Goal: Task Accomplishment & Management: Manage account settings

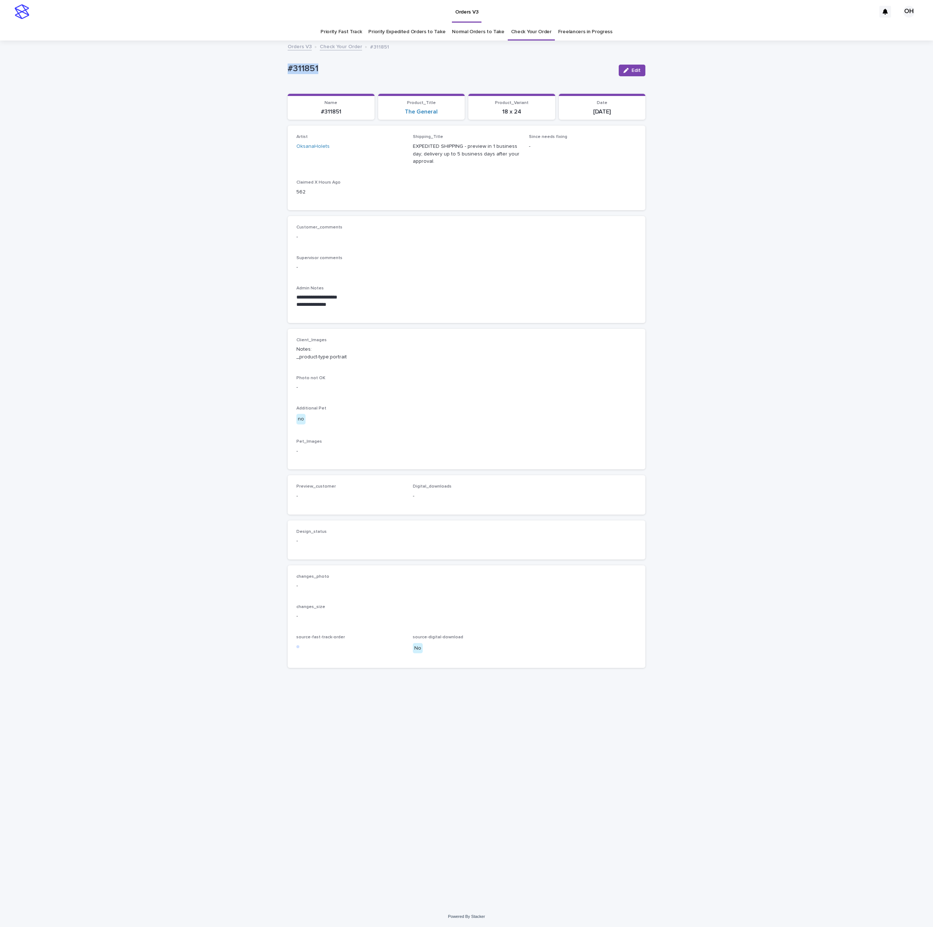
click at [446, 249] on div "**********" at bounding box center [466, 269] width 340 height 89
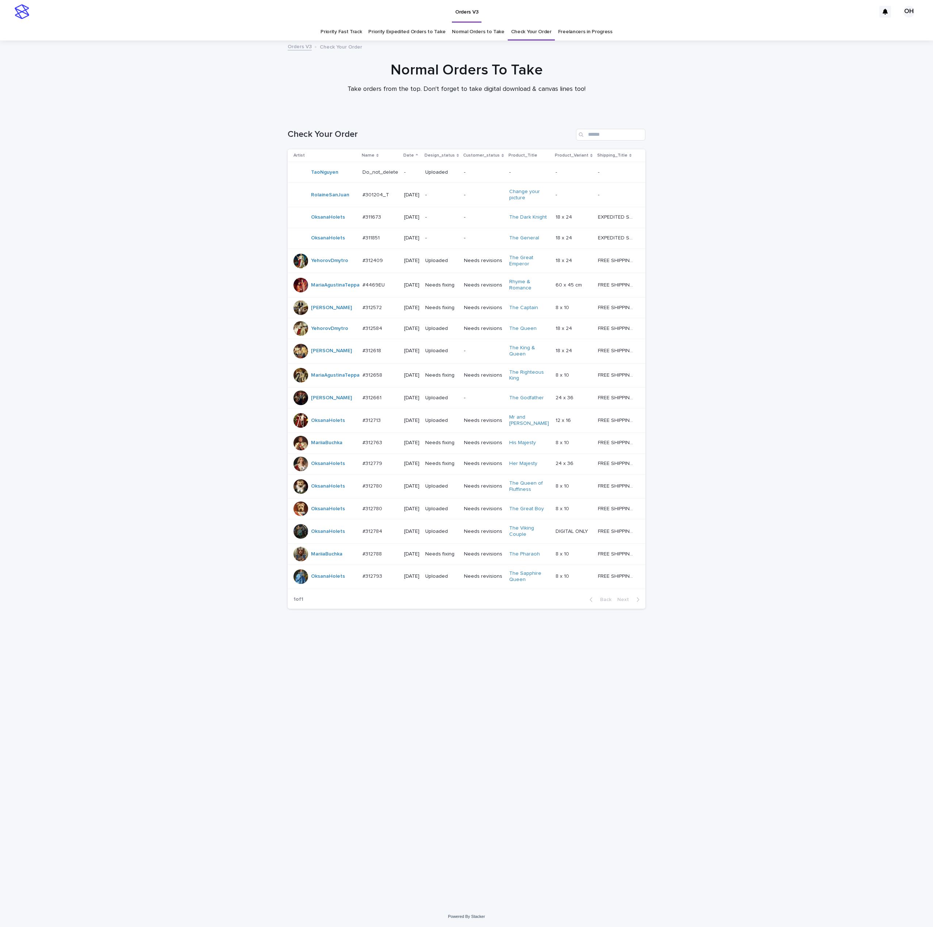
click at [373, 538] on div "#312784 #312784" at bounding box center [381, 532] width 36 height 12
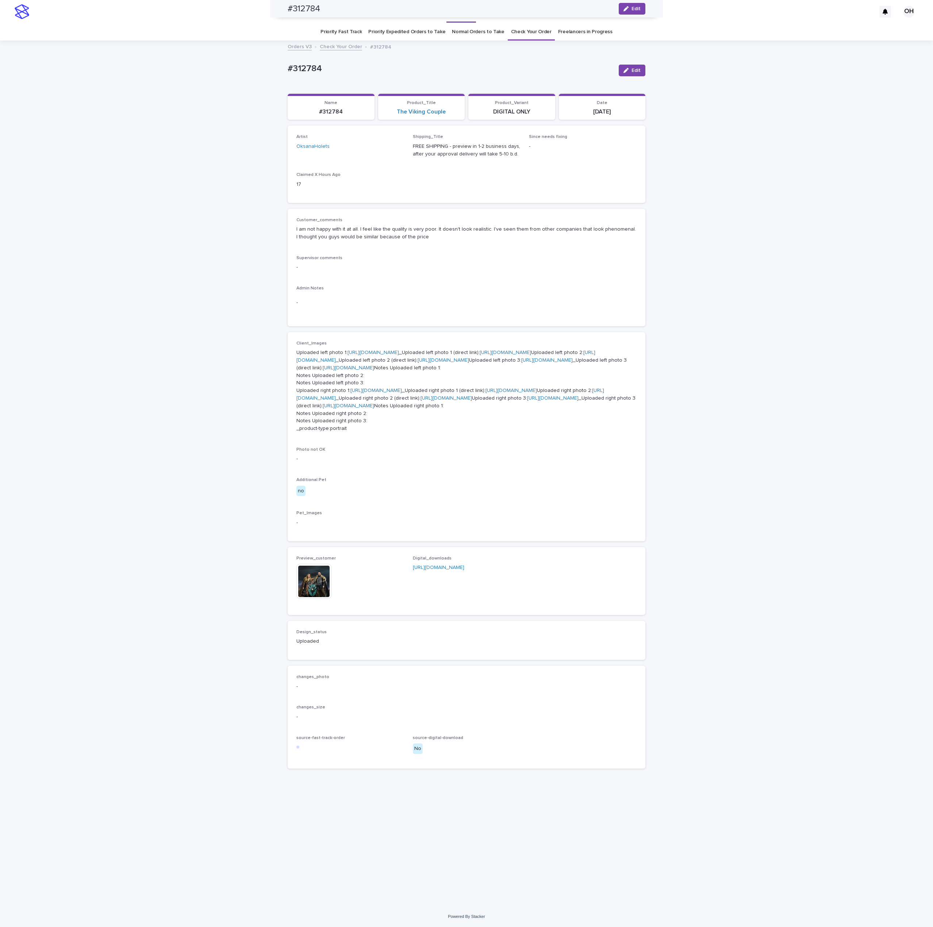
scroll to position [73, 0]
click at [521, 363] on link "[URL][DOMAIN_NAME]" at bounding box center [546, 360] width 51 height 5
click at [342, 350] on link "[URL][DOMAIN_NAME]" at bounding box center [445, 356] width 299 height 13
drag, startPoint x: 306, startPoint y: 64, endPoint x: 284, endPoint y: 62, distance: 22.0
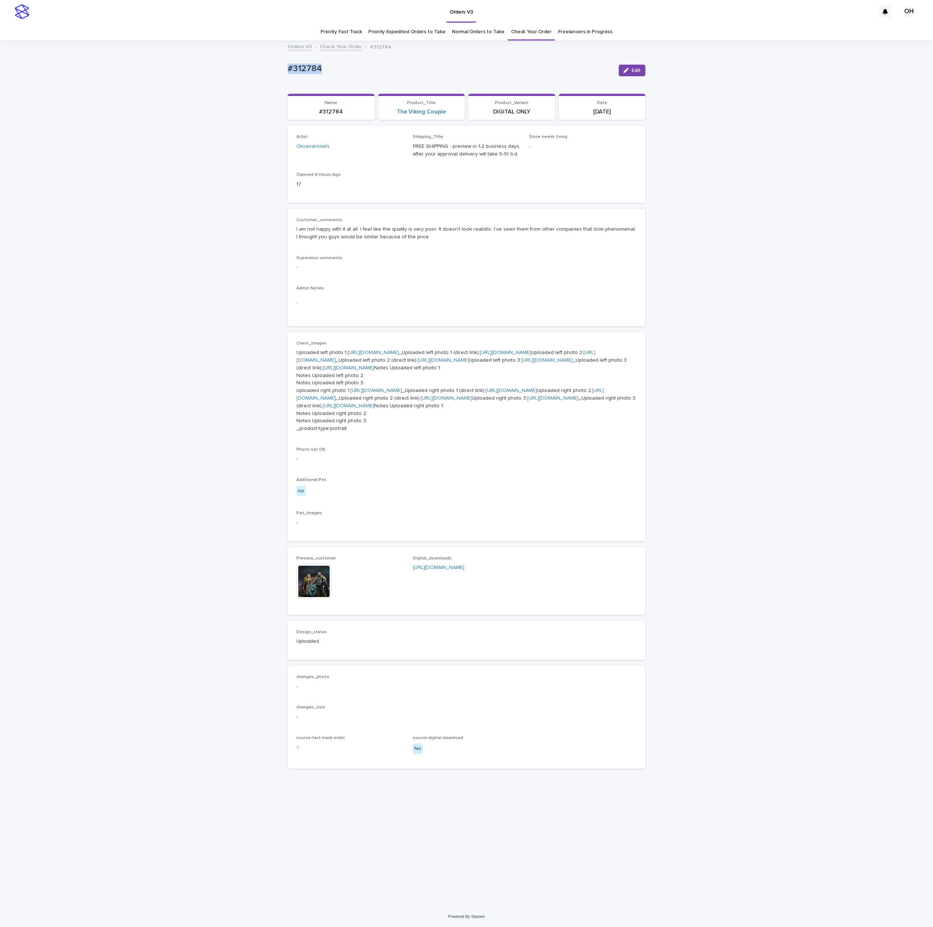
click at [263, 65] on div "Loading... Saving… Loading... Saving… #312784 Edit #312784 Edit Sorry, there wa…" at bounding box center [466, 473] width 933 height 865
copy p "#312784"
click at [447, 210] on div "Customer_comments I am not happy with it at all. I feel like the quality is ver…" at bounding box center [467, 268] width 358 height 118
click at [637, 67] on button "Edit" at bounding box center [632, 71] width 27 height 12
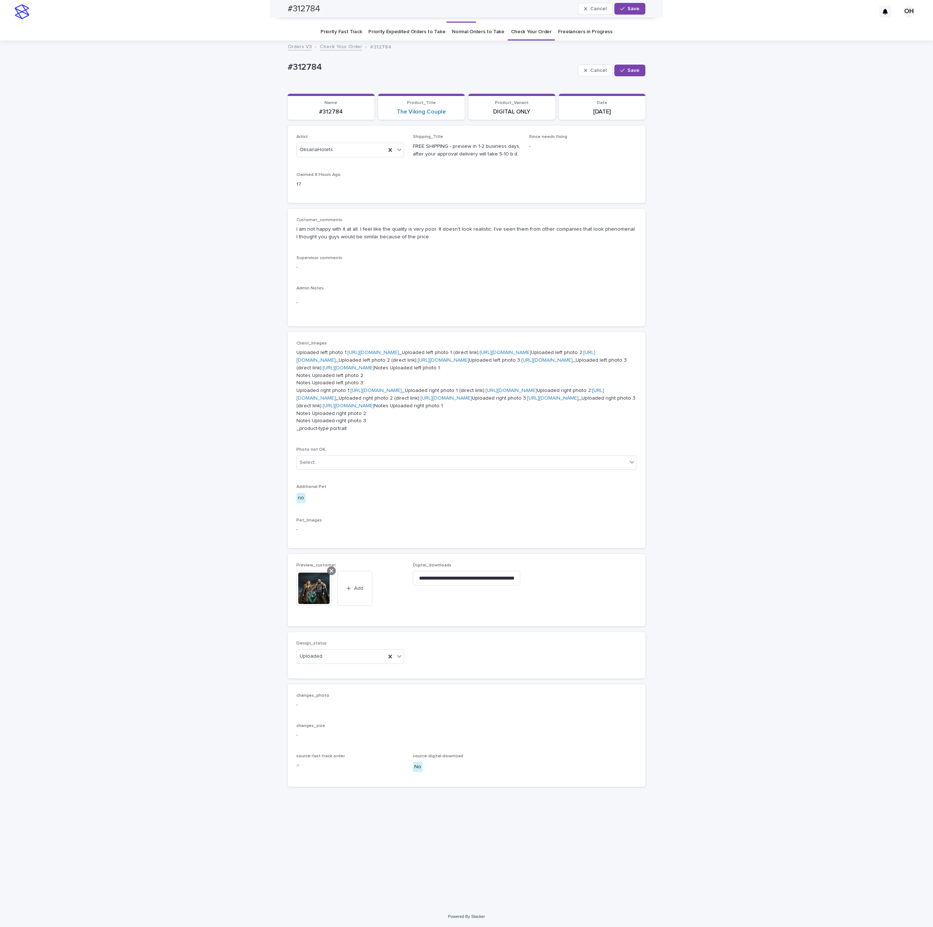
click at [330, 574] on icon at bounding box center [332, 571] width 4 height 6
click at [313, 579] on span "Add" at bounding box center [317, 576] width 9 height 5
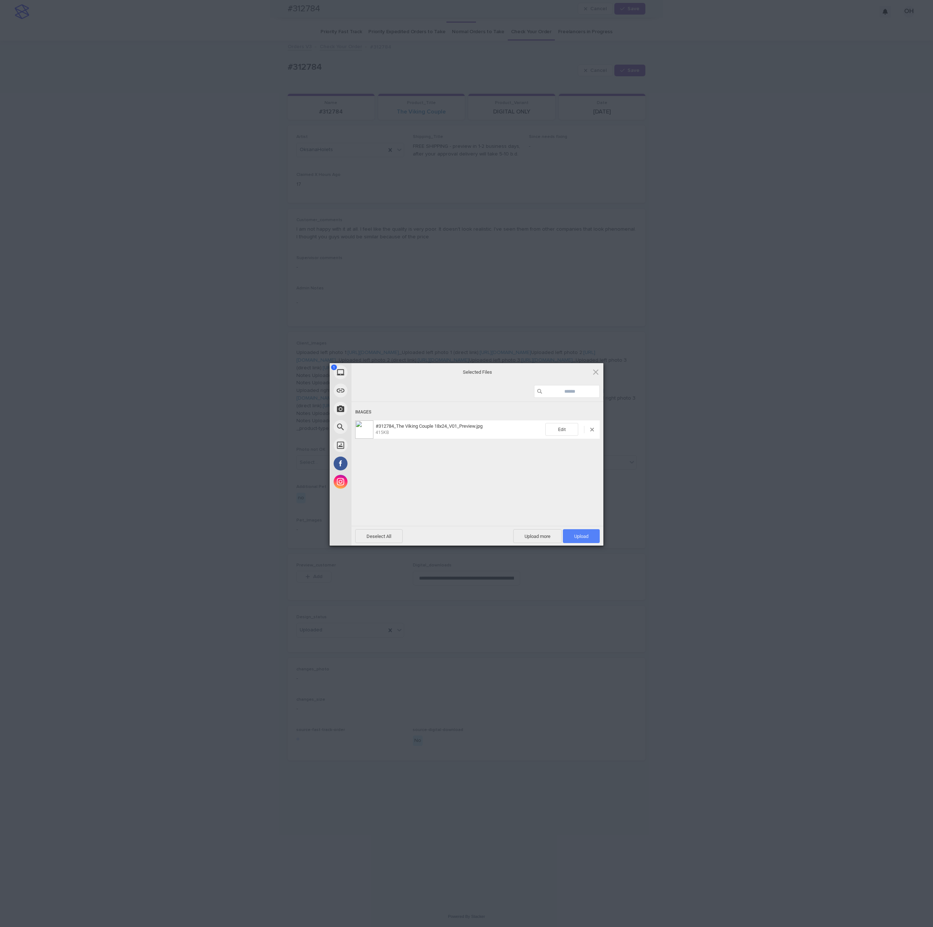
click at [582, 534] on span "Upload 1" at bounding box center [581, 536] width 14 height 5
click at [730, 419] on div "My Device Link (URL) Take Photo Web Search Unsplash Facebook Instagram Uploaded…" at bounding box center [466, 463] width 933 height 927
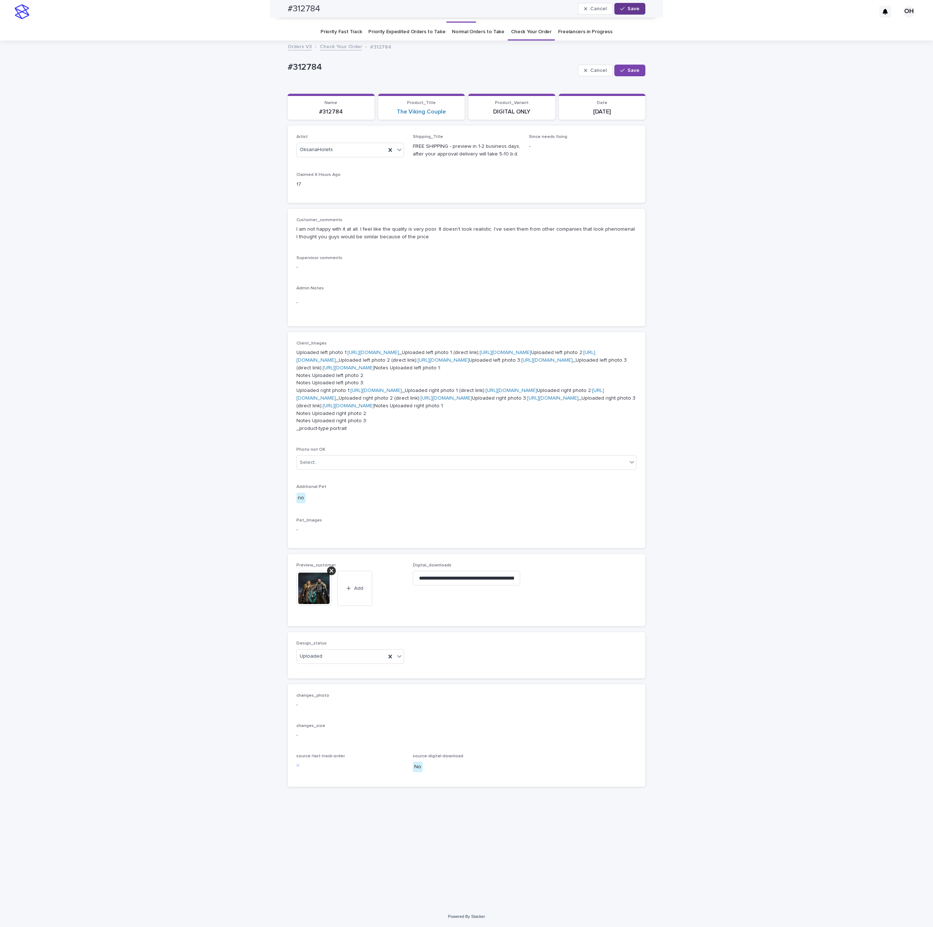
click at [628, 7] on span "Save" at bounding box center [634, 8] width 12 height 5
click at [804, 167] on div "Loading... Saving… Loading... Saving… #312784 Edit #312784 Edit Sorry, there wa…" at bounding box center [466, 473] width 933 height 865
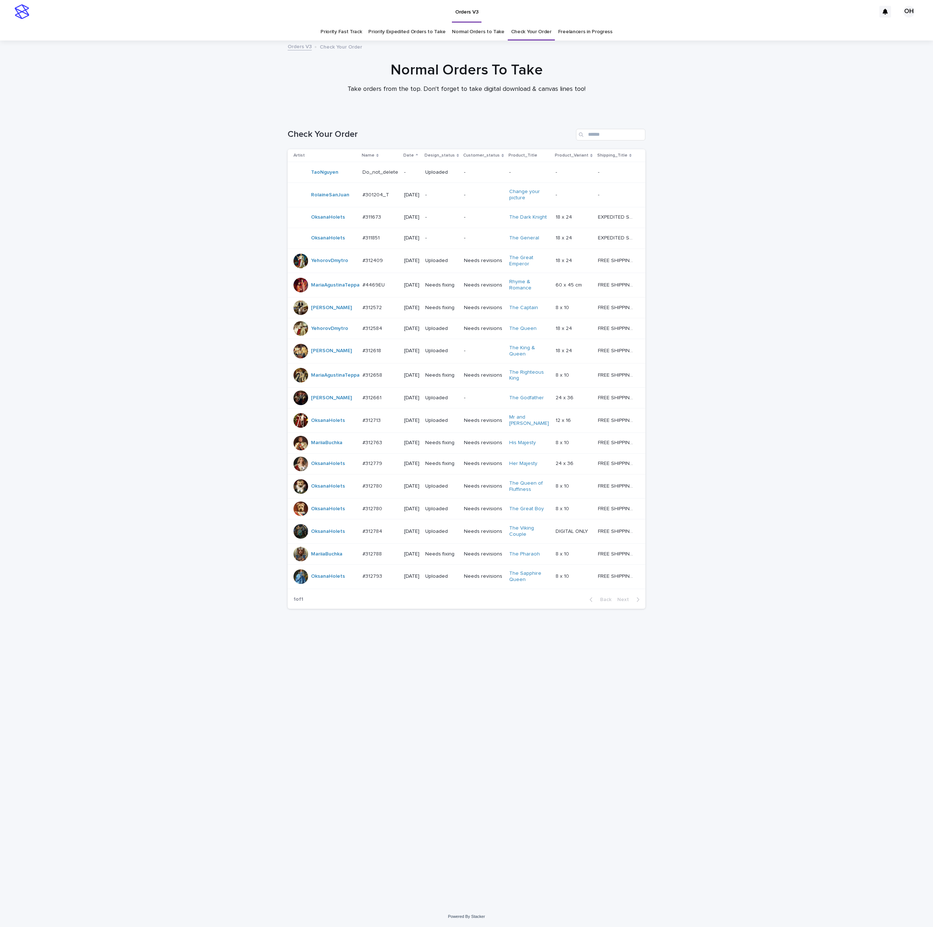
click at [373, 241] on p "#311851" at bounding box center [372, 238] width 19 height 8
click at [386, 467] on p at bounding box center [381, 464] width 36 height 6
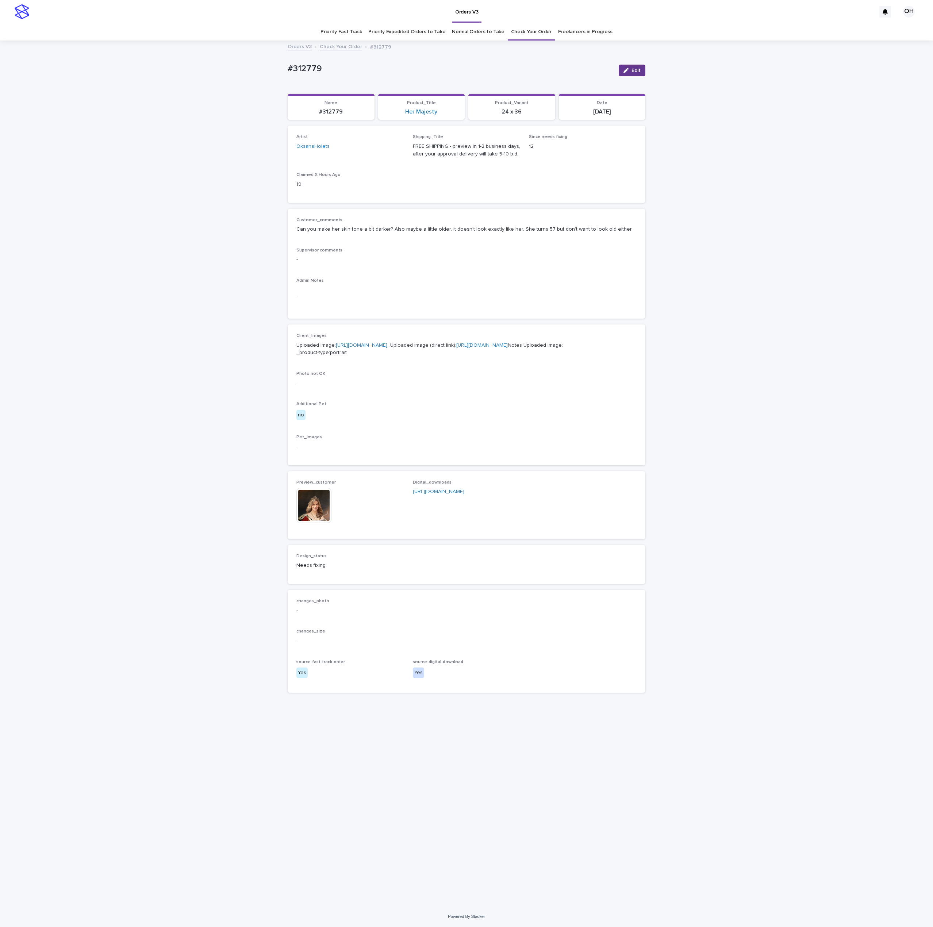
click at [630, 66] on button "Edit" at bounding box center [632, 71] width 27 height 12
click at [329, 492] on span "Preview_customer" at bounding box center [315, 489] width 39 height 4
click at [333, 497] on icon at bounding box center [332, 495] width 4 height 4
click at [323, 510] on div "Add" at bounding box center [313, 502] width 35 height 15
click at [323, 507] on button "Add" at bounding box center [313, 501] width 35 height 12
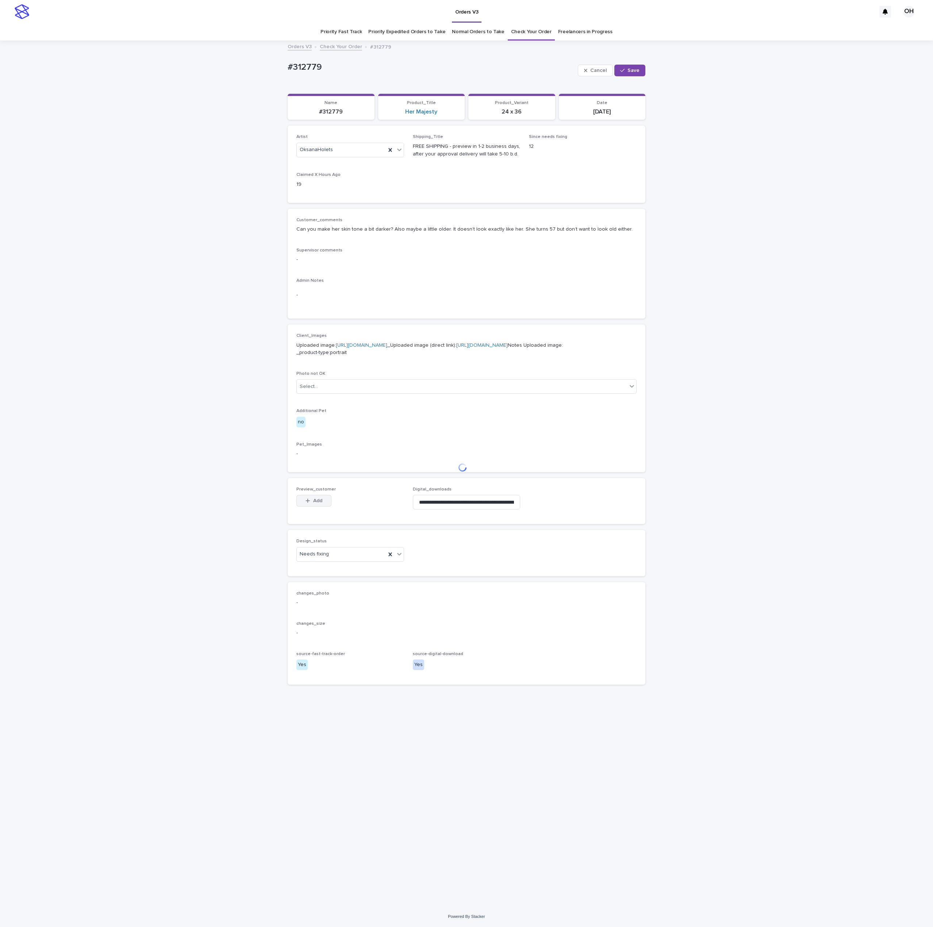
click at [315, 539] on body "Orders V3 OH Priority Fast Track Priority Expedited Orders to Take Normal Order…" at bounding box center [466, 463] width 933 height 927
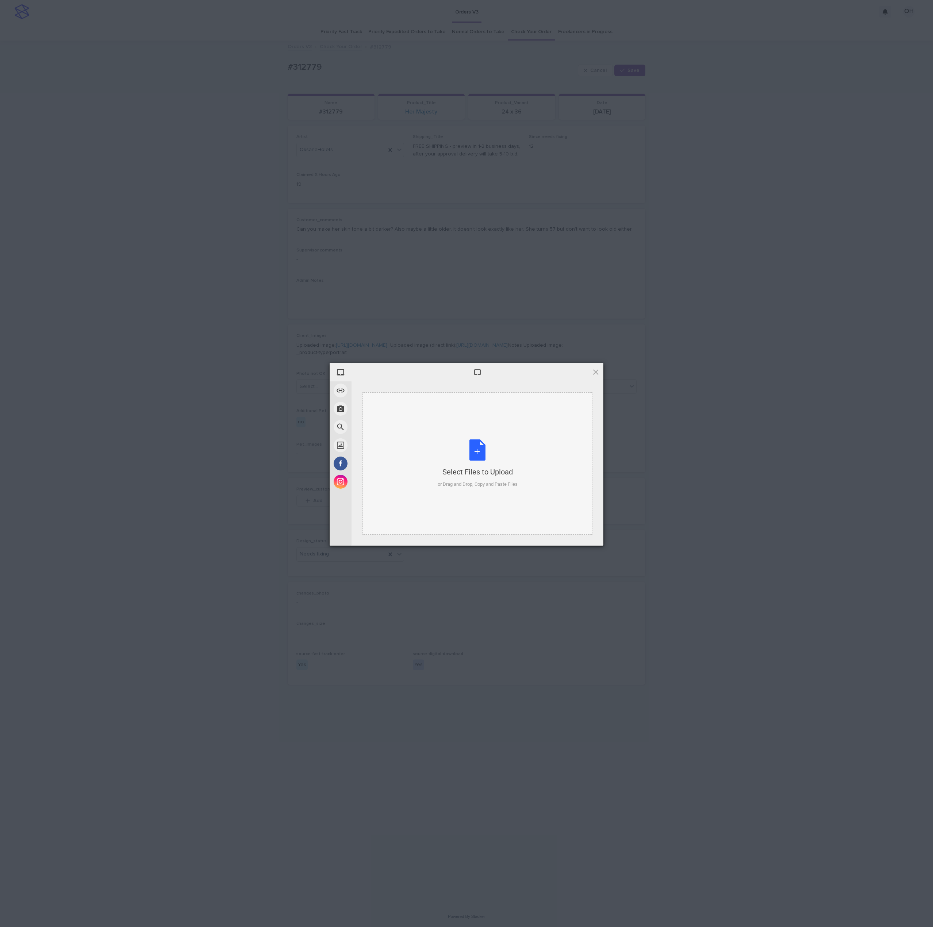
click at [511, 453] on div "Select Files to Upload or Drag and Drop, Copy and Paste Files" at bounding box center [478, 464] width 80 height 49
click at [588, 527] on div "Deselect All Upload more Upload 1" at bounding box center [478, 536] width 252 height 20
click at [582, 534] on span "Upload 1" at bounding box center [581, 536] width 14 height 5
click at [744, 439] on div "My Device Link (URL) Take Photo Web Search Unsplash Facebook Instagram Uploaded…" at bounding box center [466, 463] width 933 height 927
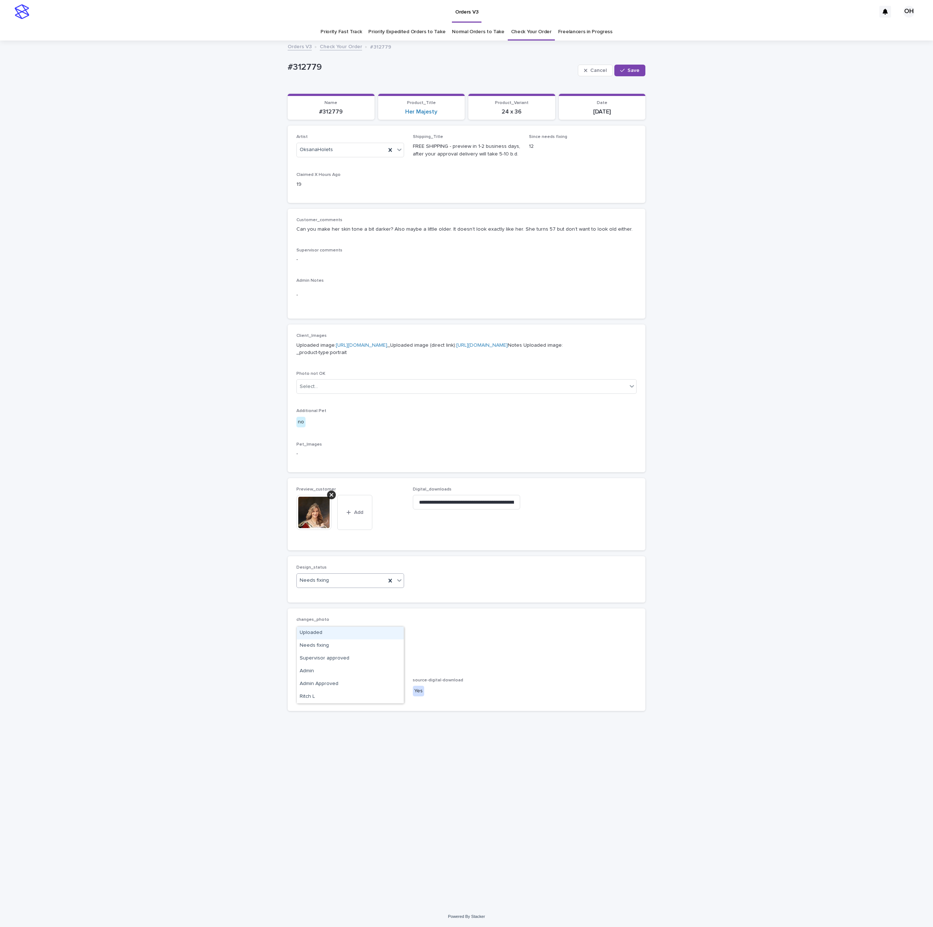
click at [305, 635] on div "Uploaded" at bounding box center [350, 633] width 107 height 13
drag, startPoint x: 636, startPoint y: 68, endPoint x: 390, endPoint y: 79, distance: 246.0
click at [636, 68] on span "Save" at bounding box center [634, 70] width 12 height 5
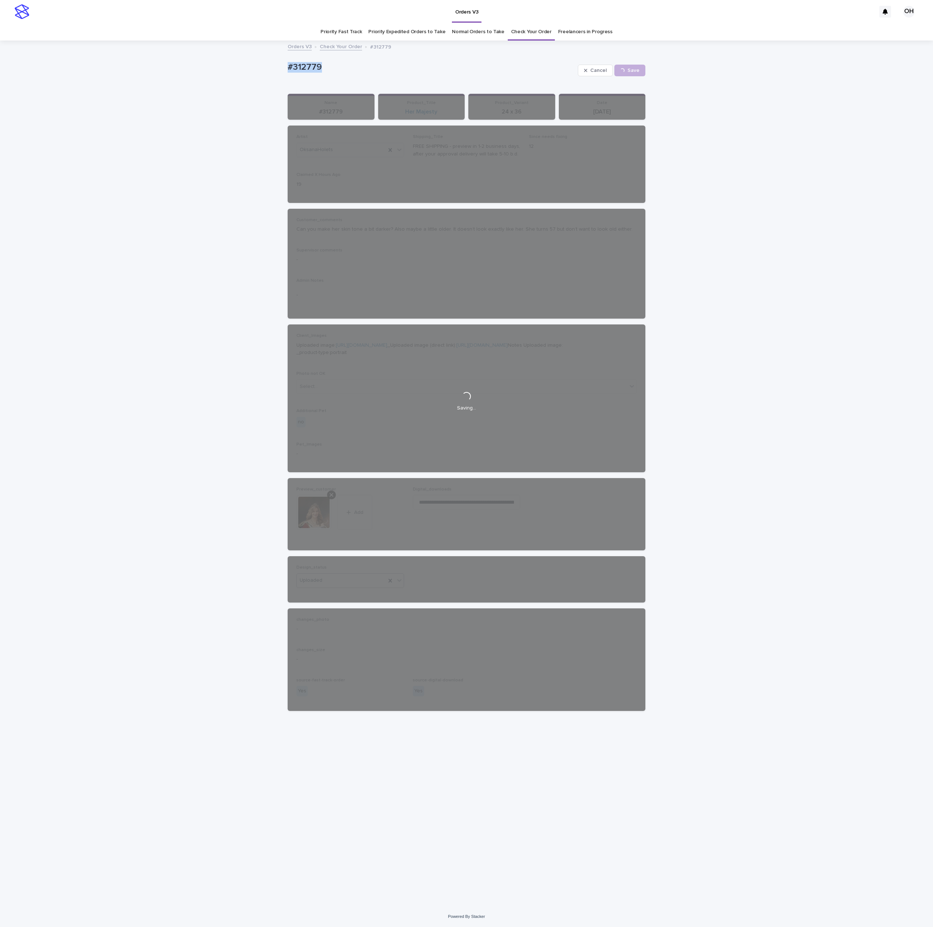
drag, startPoint x: 288, startPoint y: 61, endPoint x: 278, endPoint y: 62, distance: 9.9
click at [278, 62] on div "Loading... Saving… Loading... Saving… #312779 Cancel Save #312779 Cancel Loadin…" at bounding box center [466, 473] width 933 height 865
copy p "#312779"
click at [893, 240] on div "Loading... Saving… Loading... Saving… #312779 Cancel Save #312779 Cancel Loadin…" at bounding box center [466, 473] width 933 height 865
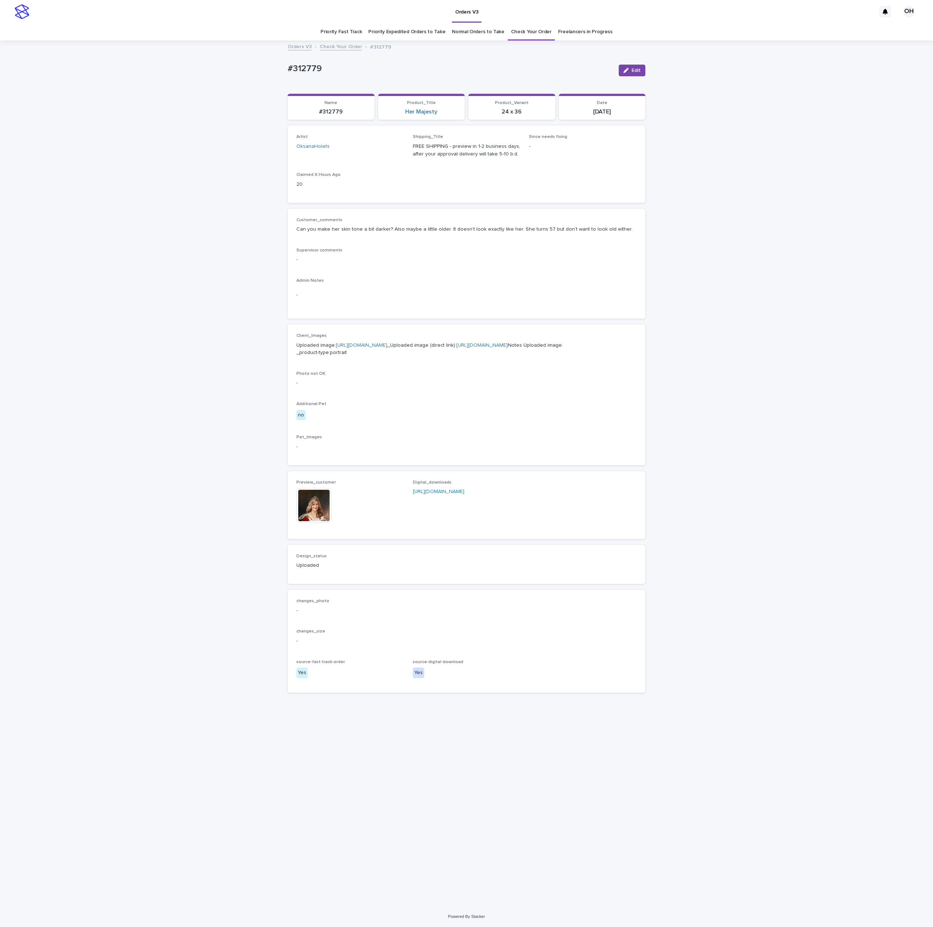
click at [439, 334] on p "Client_Images" at bounding box center [466, 335] width 340 height 5
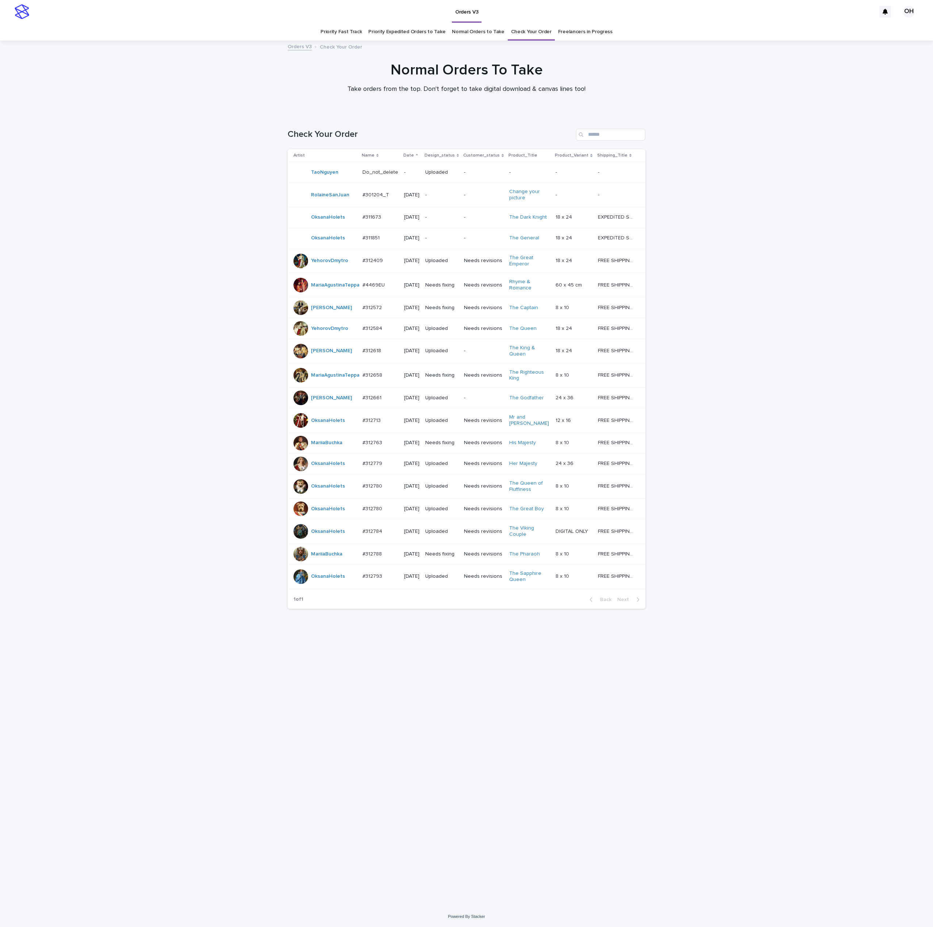
click at [380, 241] on p "#311851" at bounding box center [372, 238] width 19 height 8
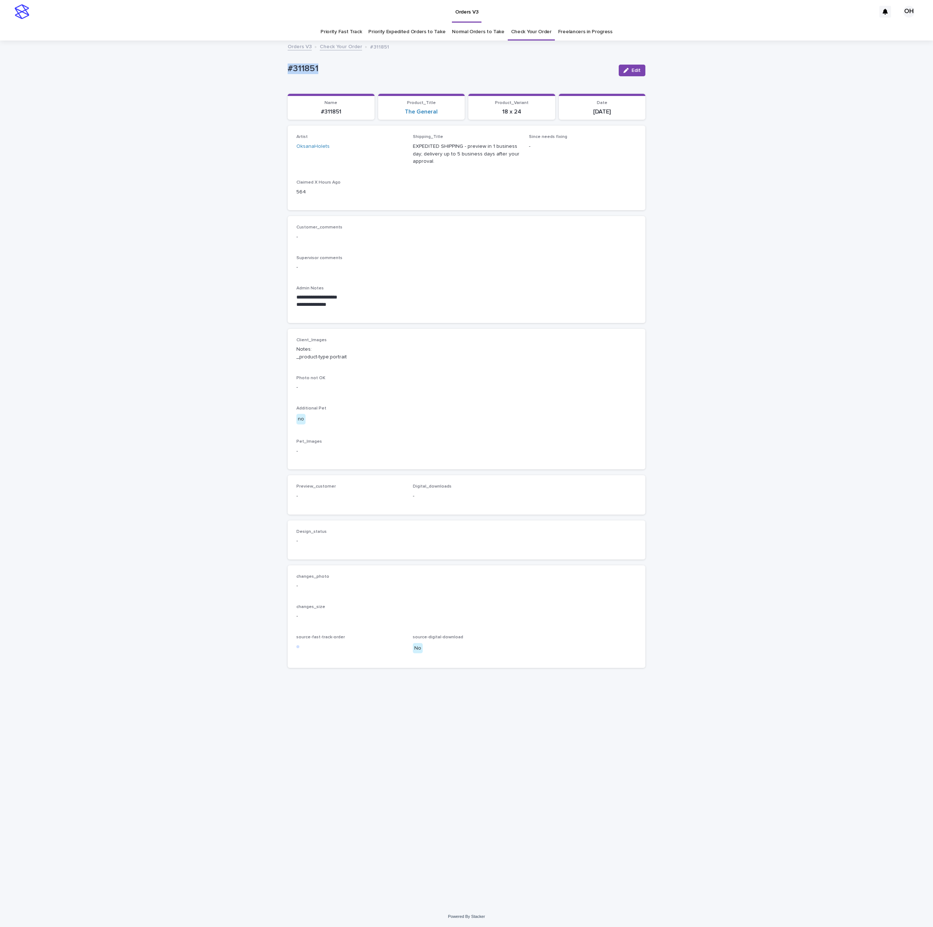
drag, startPoint x: 378, startPoint y: 69, endPoint x: 295, endPoint y: 67, distance: 82.2
click at [245, 62] on div "**********" at bounding box center [466, 473] width 933 height 865
copy p "#311851"
click at [467, 314] on div "**********" at bounding box center [467, 269] width 358 height 107
click at [581, 256] on p "Supervisor comments" at bounding box center [466, 258] width 340 height 5
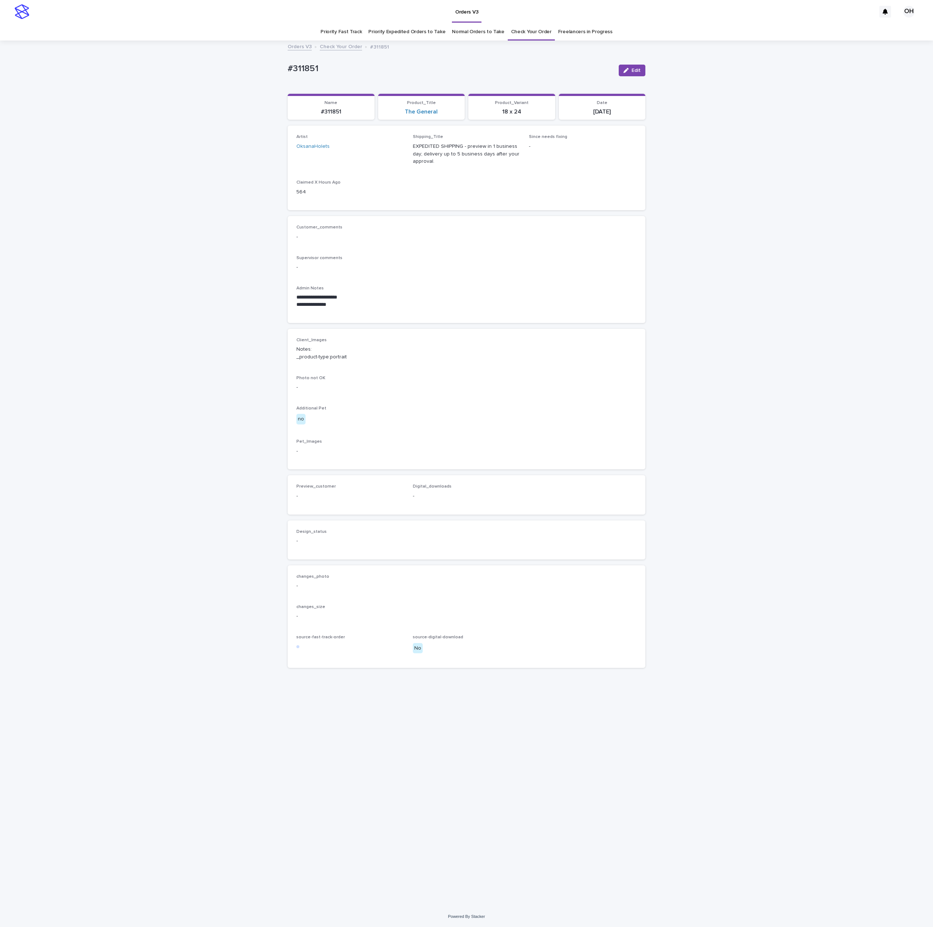
click at [405, 219] on div "**********" at bounding box center [467, 269] width 358 height 107
click at [868, 242] on div "**********" at bounding box center [466, 473] width 933 height 865
drag, startPoint x: 264, startPoint y: 69, endPoint x: 289, endPoint y: 61, distance: 26.1
click at [253, 67] on div "**********" at bounding box center [466, 473] width 933 height 865
copy p "#311851"
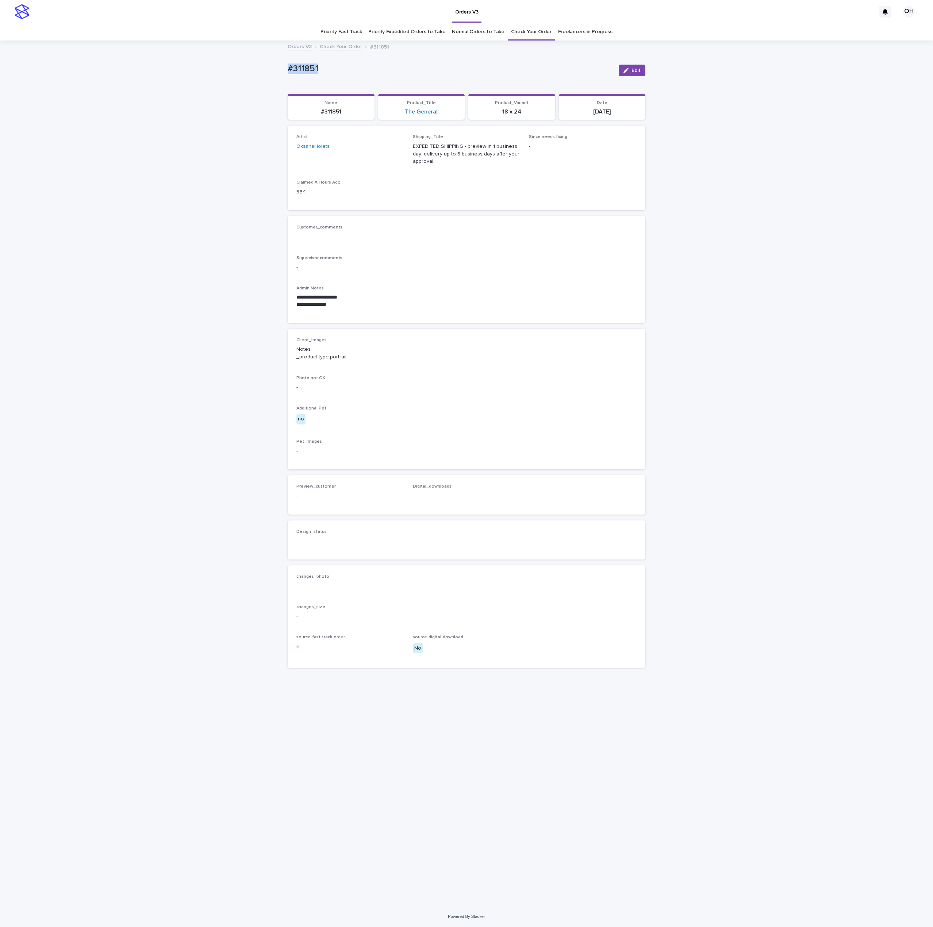
copy p "#311851"
drag, startPoint x: 494, startPoint y: 218, endPoint x: 627, endPoint y: 82, distance: 190.6
click at [494, 218] on div "**********" at bounding box center [467, 269] width 358 height 107
click at [634, 69] on span "Edit" at bounding box center [636, 70] width 9 height 5
click at [478, 334] on div "Client_Images Notes: _product-type:portrait Photo not OK Select... Additional P…" at bounding box center [467, 403] width 358 height 148
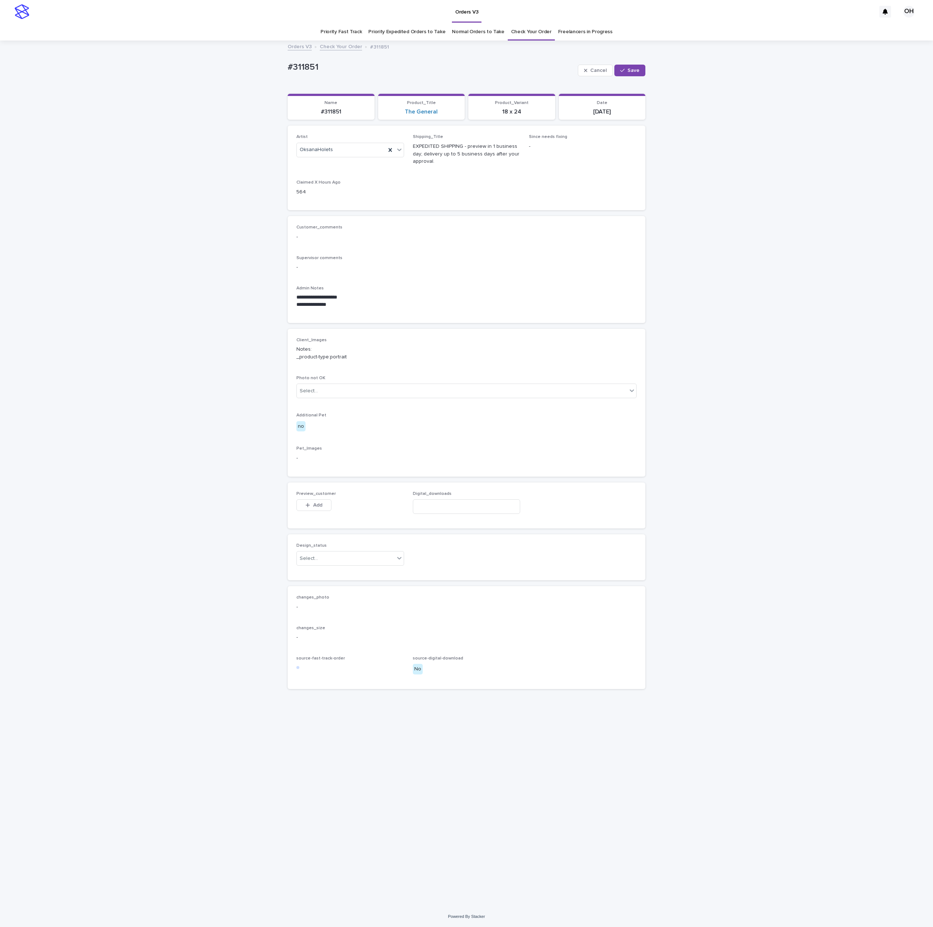
click at [544, 308] on p "**********" at bounding box center [466, 304] width 340 height 7
click at [750, 291] on div "**********" at bounding box center [466, 473] width 933 height 865
drag, startPoint x: 751, startPoint y: 299, endPoint x: 767, endPoint y: 86, distance: 213.9
click at [751, 299] on div "**********" at bounding box center [466, 473] width 933 height 865
drag, startPoint x: 364, startPoint y: 73, endPoint x: 250, endPoint y: 69, distance: 113.6
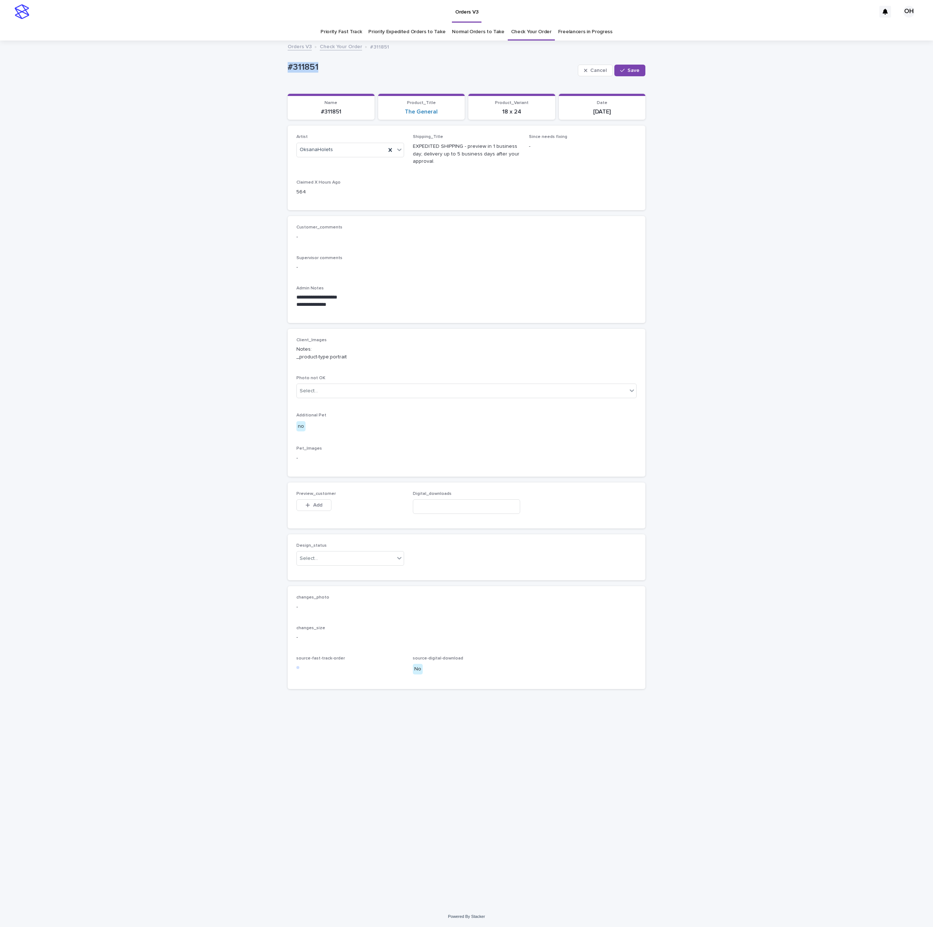
click at [250, 69] on div "**********" at bounding box center [466, 473] width 933 height 865
copy p "#311851"
click at [743, 93] on div "**********" at bounding box center [466, 473] width 933 height 865
click at [601, 72] on span "Cancel" at bounding box center [598, 70] width 16 height 5
drag, startPoint x: 525, startPoint y: 239, endPoint x: 651, endPoint y: 77, distance: 205.0
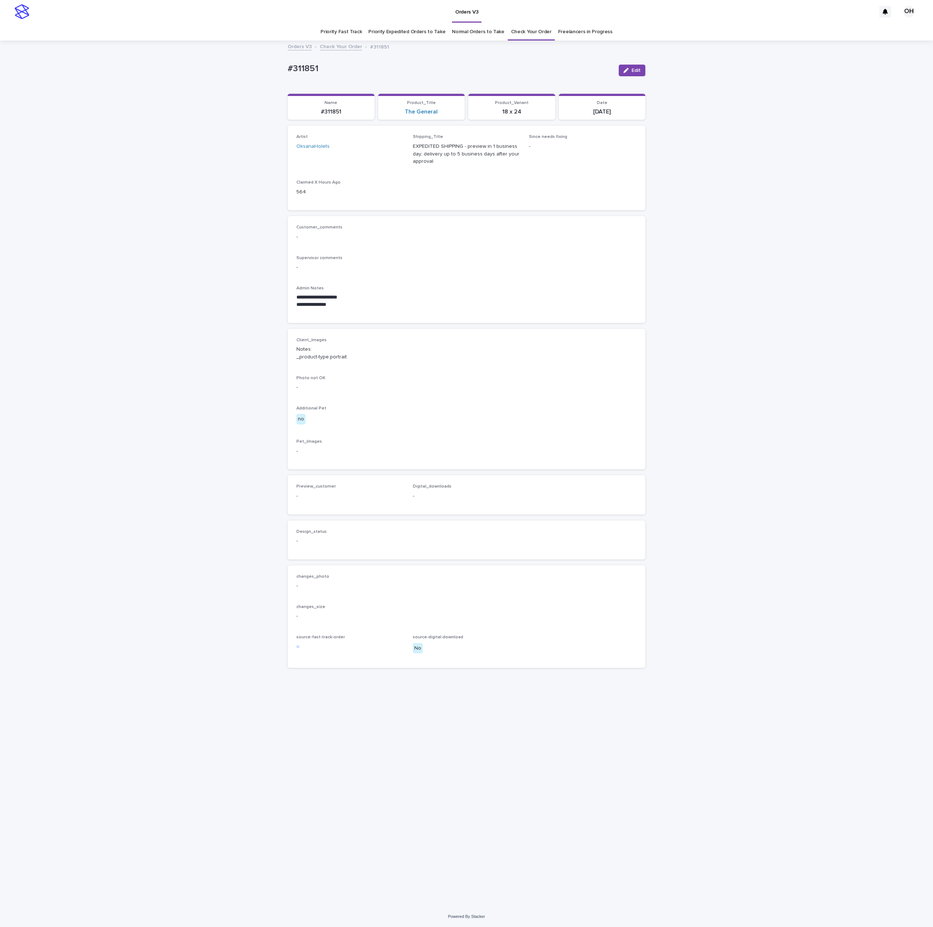
click at [523, 239] on p "-" at bounding box center [466, 237] width 340 height 8
click at [637, 70] on span "Edit" at bounding box center [636, 70] width 9 height 5
click at [320, 508] on button "Add" at bounding box center [313, 505] width 35 height 12
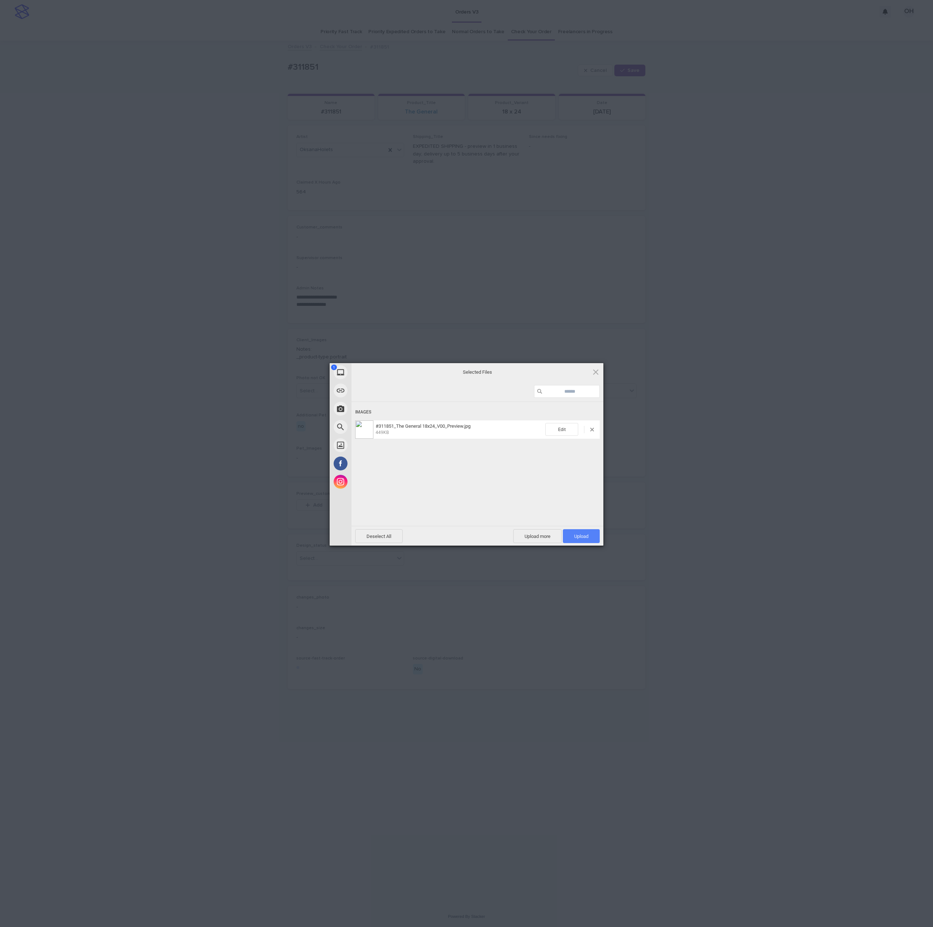
click at [585, 535] on span "Upload 1" at bounding box center [581, 536] width 14 height 5
click at [676, 482] on div "My Device Link (URL) Take Photo Web Search Unsplash Facebook Instagram Uploaded…" at bounding box center [466, 463] width 933 height 927
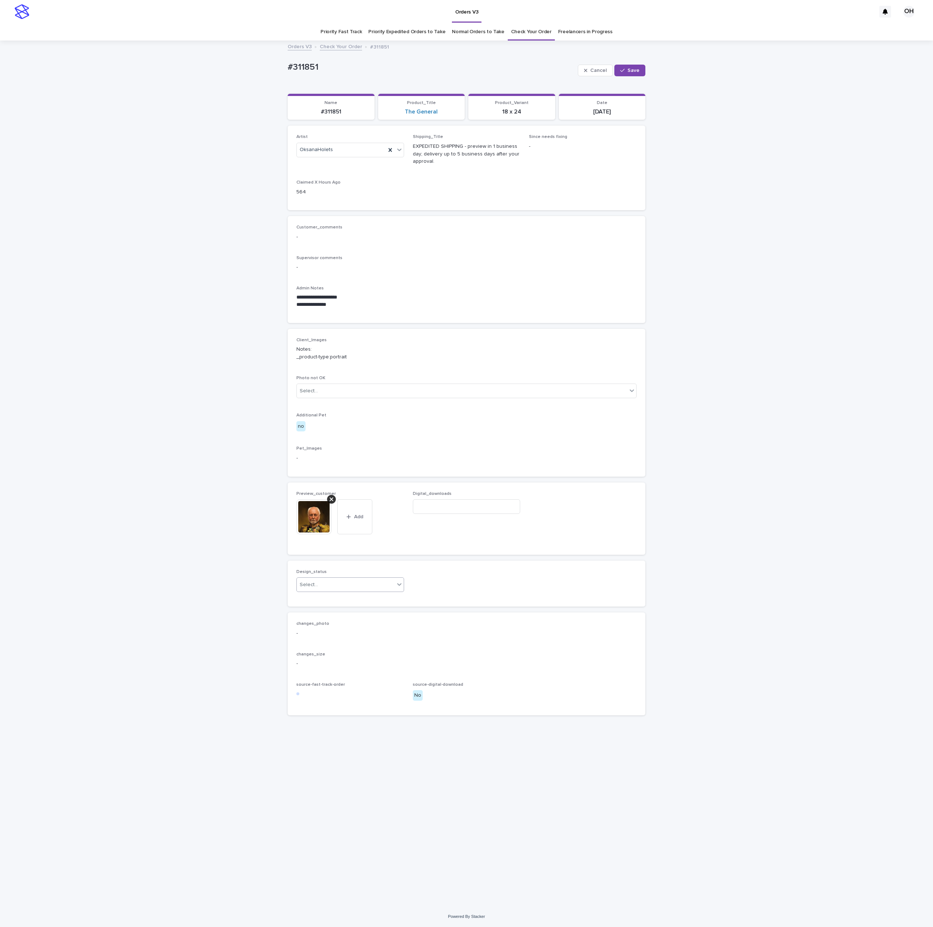
click at [335, 584] on div "Select..." at bounding box center [346, 585] width 98 height 12
click at [321, 600] on div "Uploaded" at bounding box center [350, 599] width 107 height 13
click at [636, 68] on button "Save" at bounding box center [629, 71] width 31 height 12
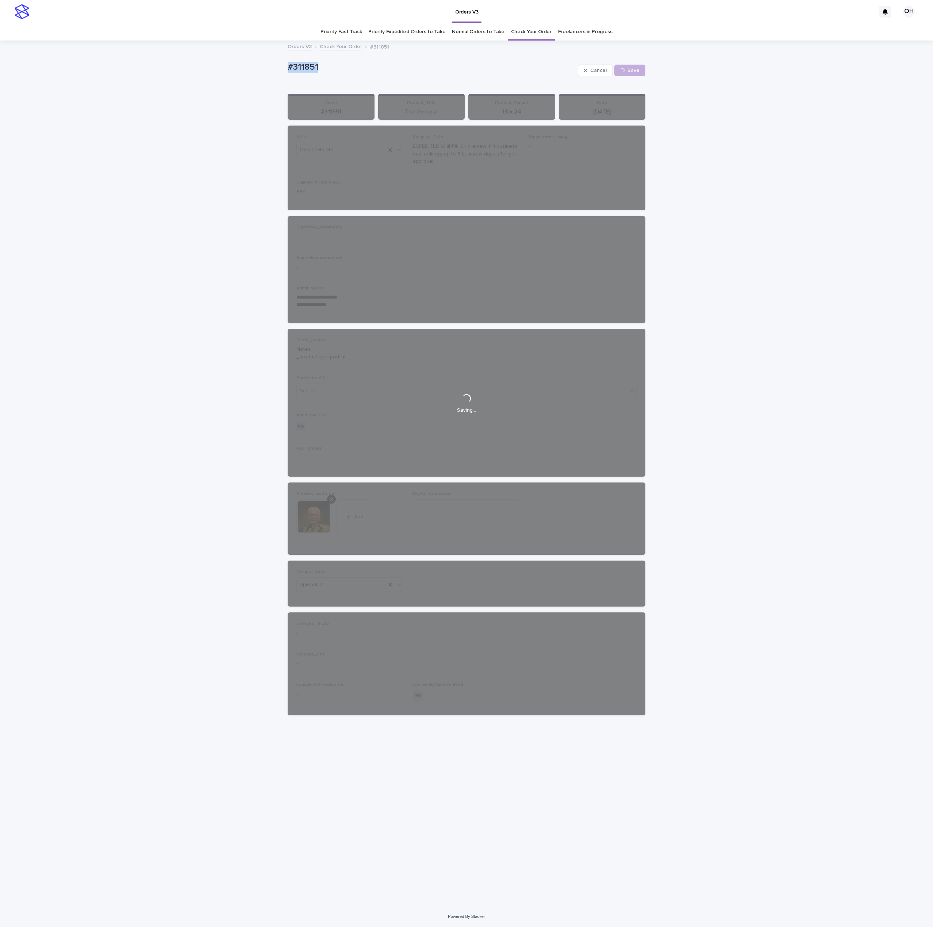
drag, startPoint x: 324, startPoint y: 68, endPoint x: 259, endPoint y: 56, distance: 66.8
click at [253, 56] on div "**********" at bounding box center [466, 473] width 933 height 865
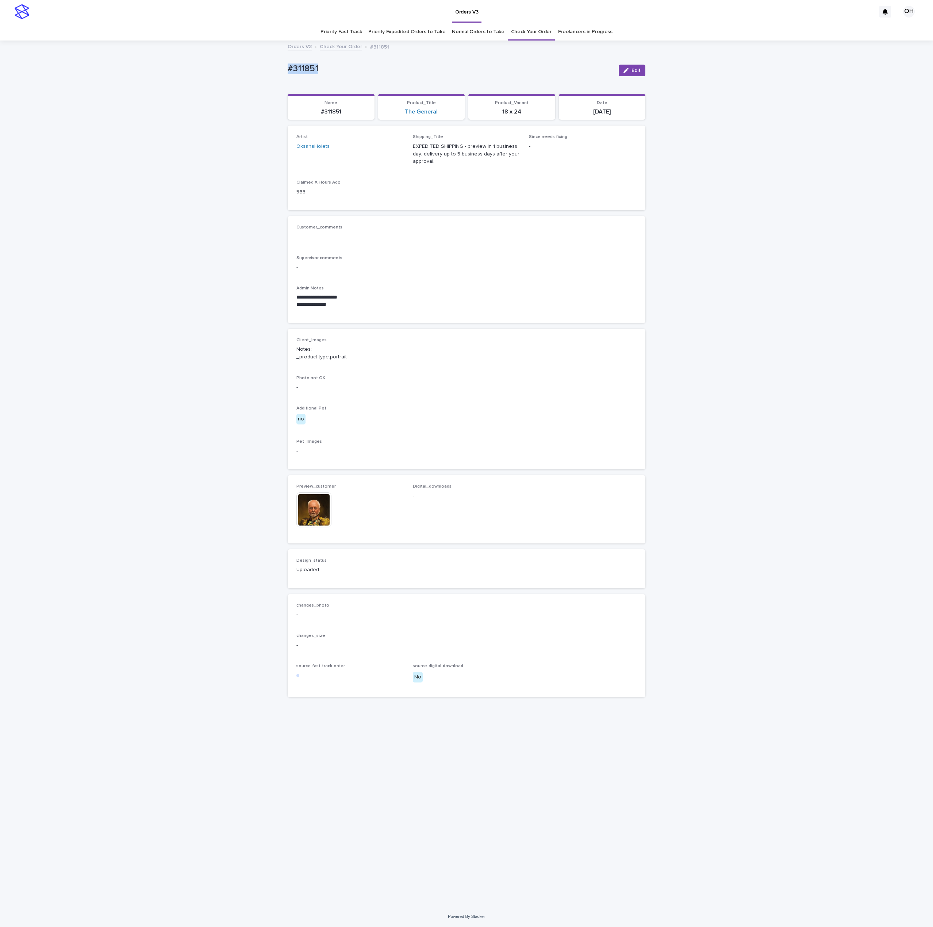
copy p "#311851"
click at [320, 510] on img at bounding box center [313, 510] width 35 height 35
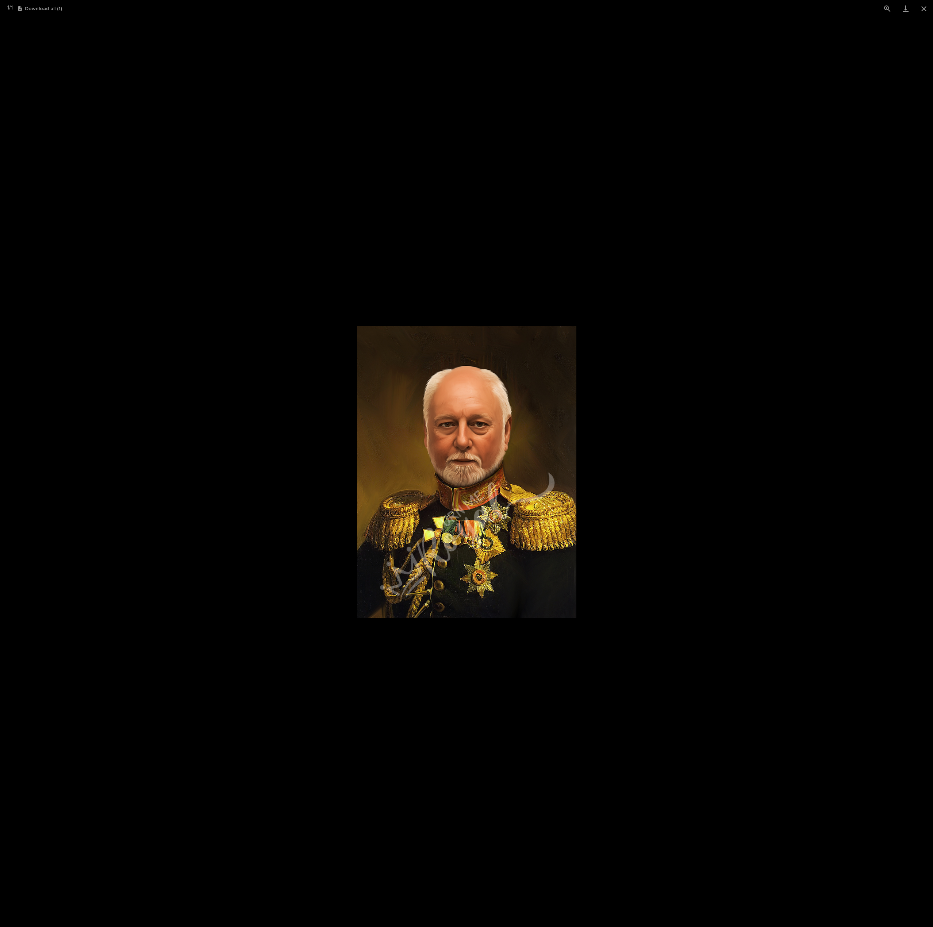
click at [703, 415] on picture at bounding box center [466, 472] width 933 height 910
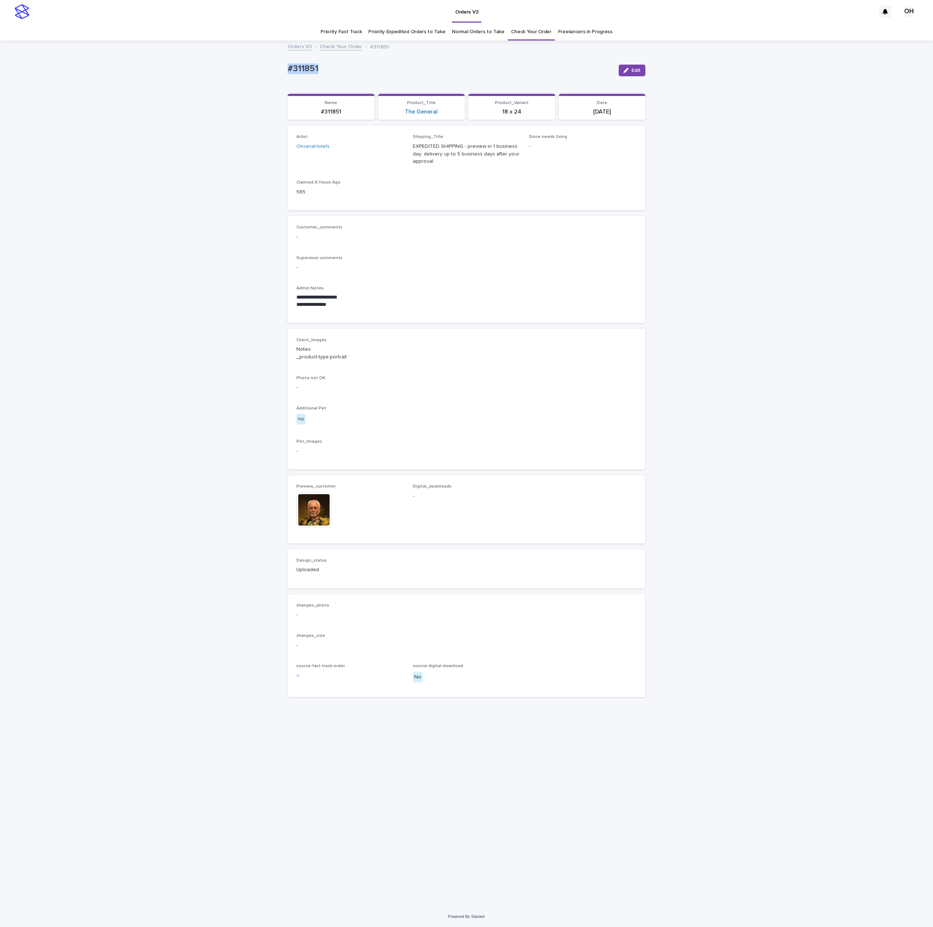
click at [321, 517] on img at bounding box center [313, 510] width 35 height 35
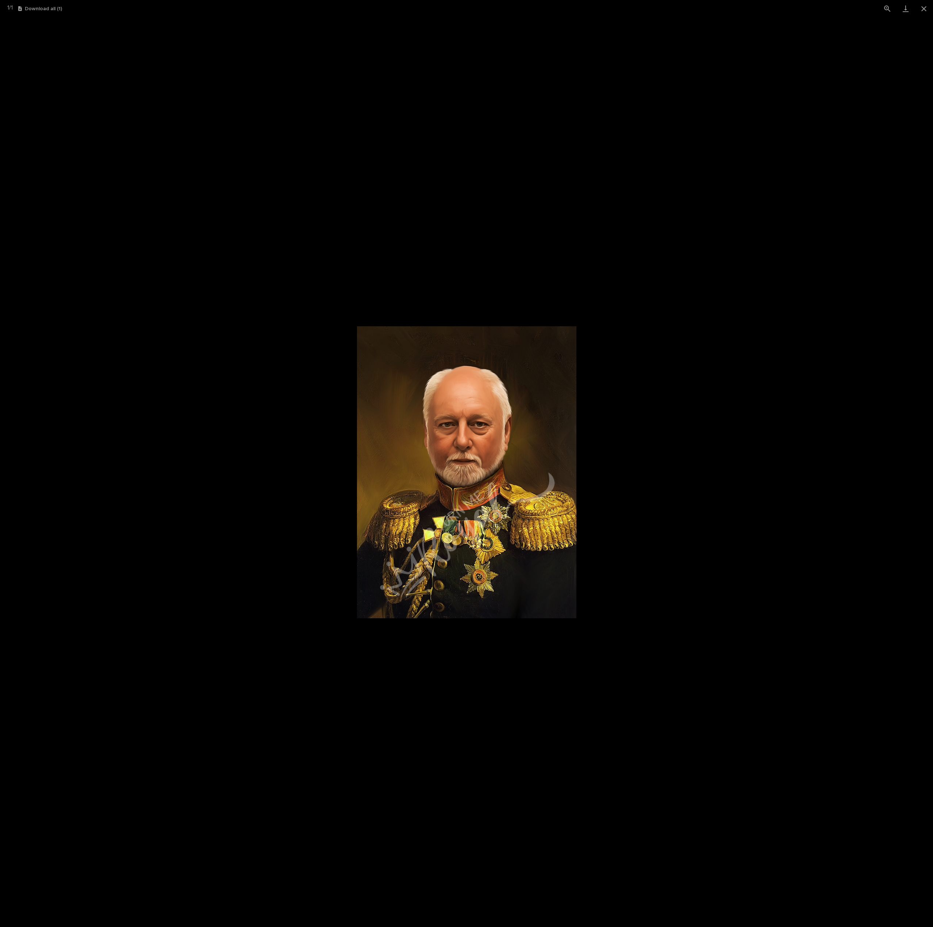
click at [777, 394] on picture at bounding box center [466, 472] width 933 height 910
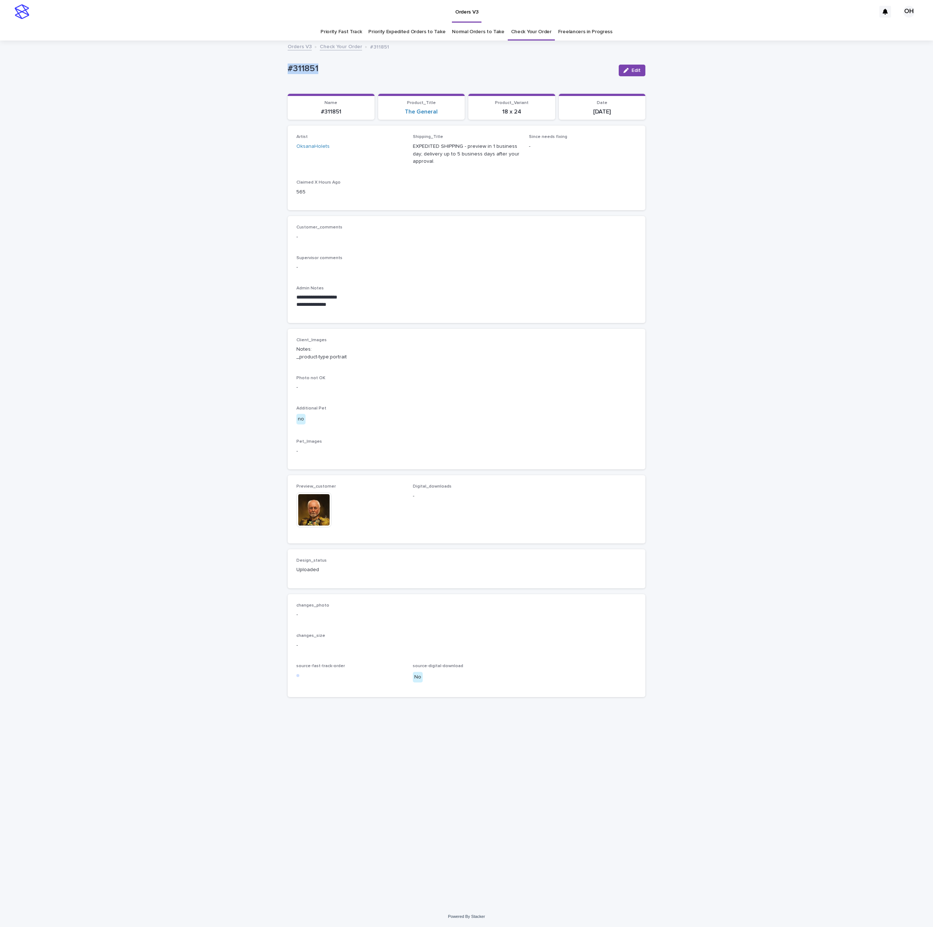
click at [634, 72] on span "Edit" at bounding box center [636, 70] width 9 height 5
click at [334, 501] on div at bounding box center [331, 499] width 9 height 9
drag, startPoint x: 307, startPoint y: 505, endPoint x: 307, endPoint y: 514, distance: 8.8
click at [307, 506] on icon "button" at bounding box center [308, 505] width 4 height 5
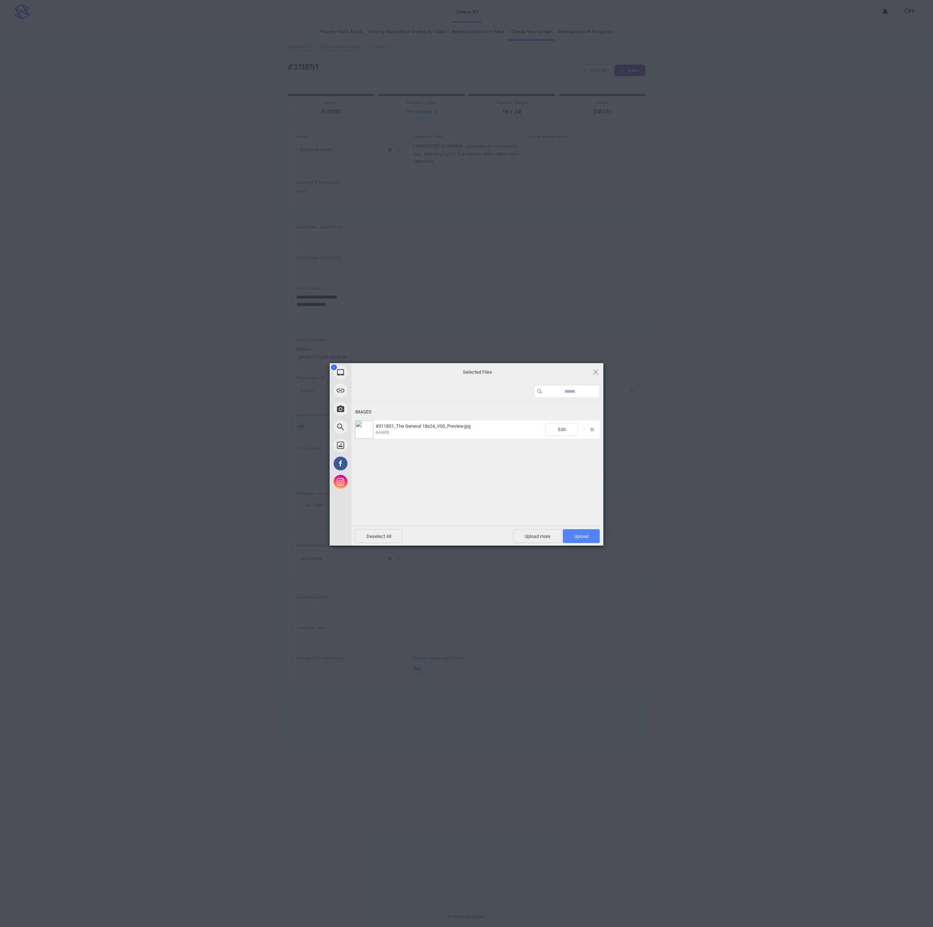
click at [581, 539] on span "Upload 1" at bounding box center [581, 536] width 14 height 5
click at [746, 410] on div "My Device Link (URL) Take Photo Web Search Unsplash Facebook Instagram Uploaded…" at bounding box center [466, 463] width 933 height 927
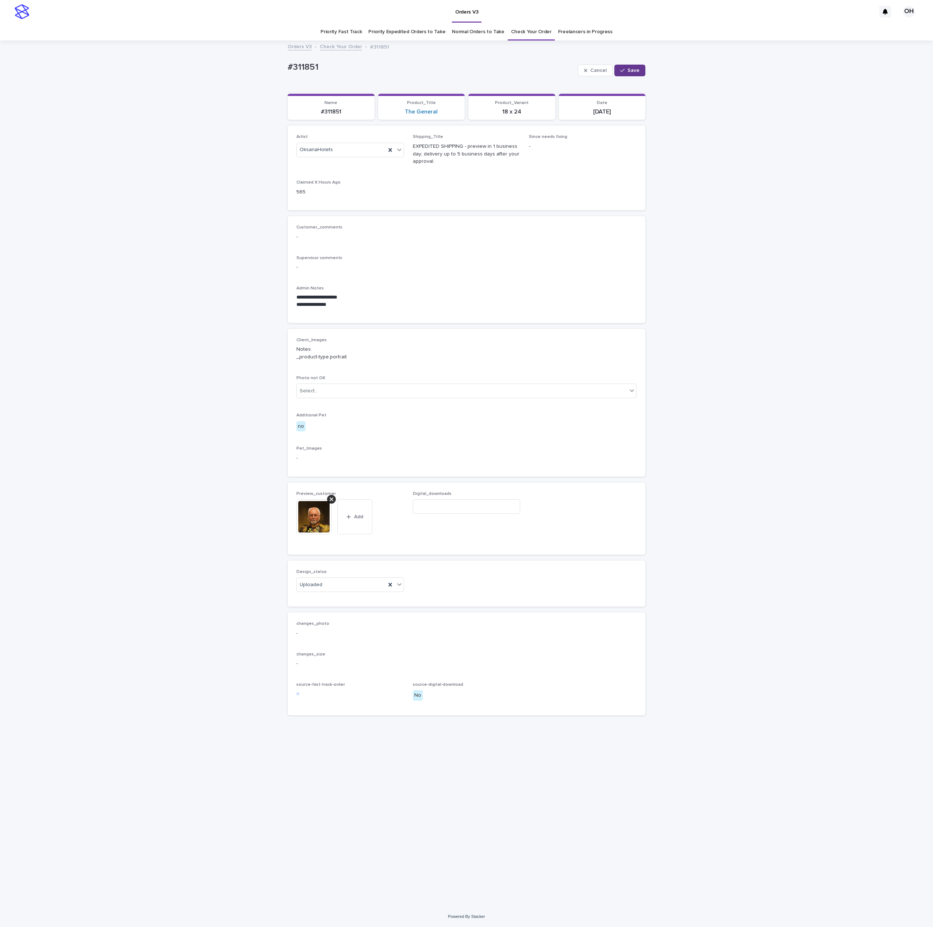
click at [637, 68] on span "Save" at bounding box center [634, 70] width 12 height 5
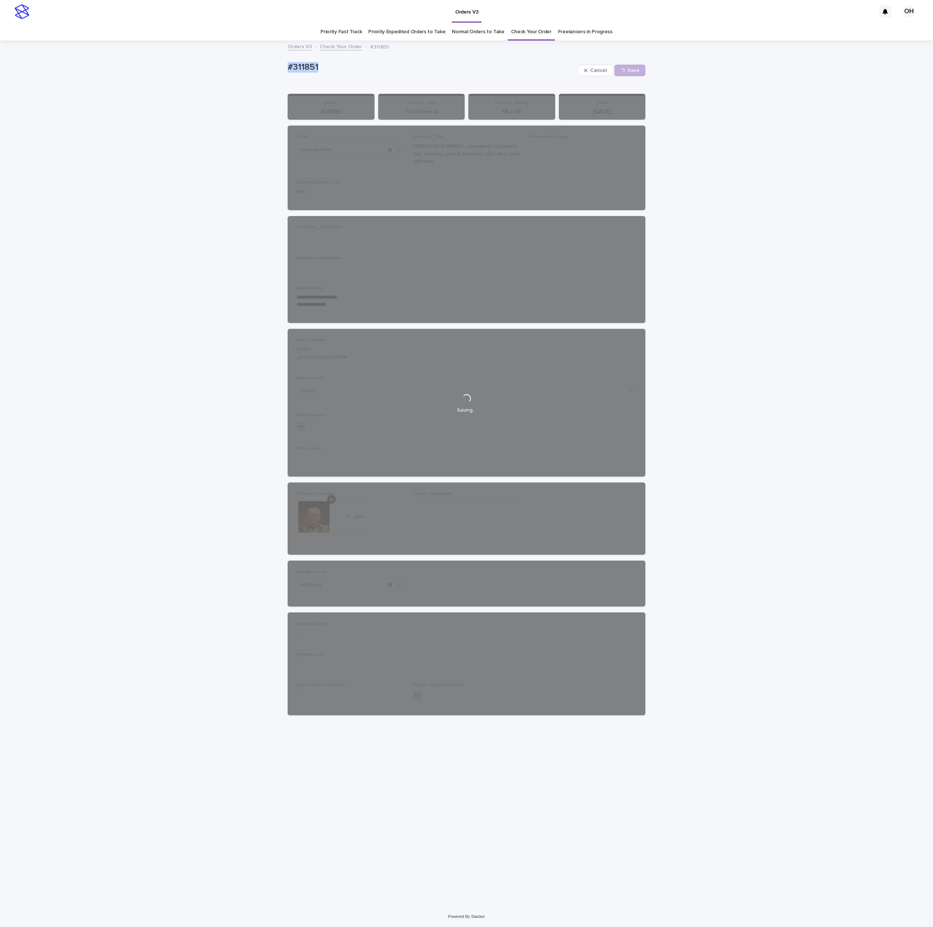
drag, startPoint x: 341, startPoint y: 64, endPoint x: 296, endPoint y: 61, distance: 45.3
click at [259, 61] on div "**********" at bounding box center [466, 473] width 933 height 865
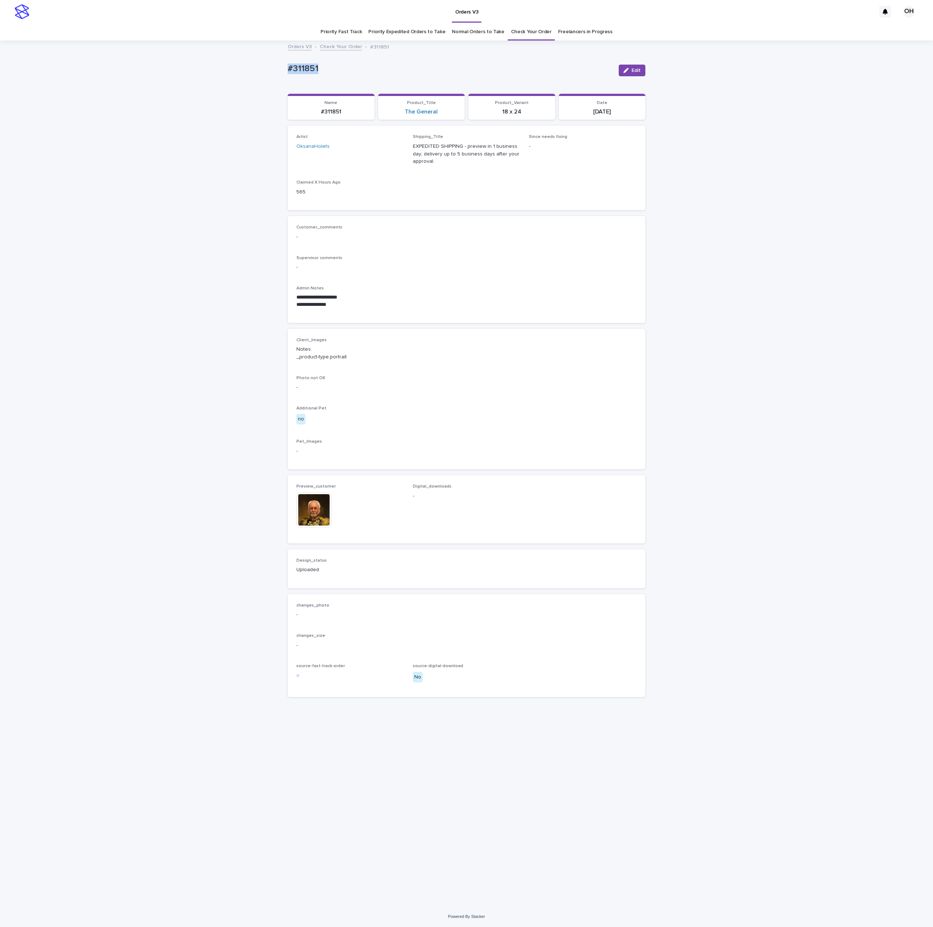
copy p "#311851"
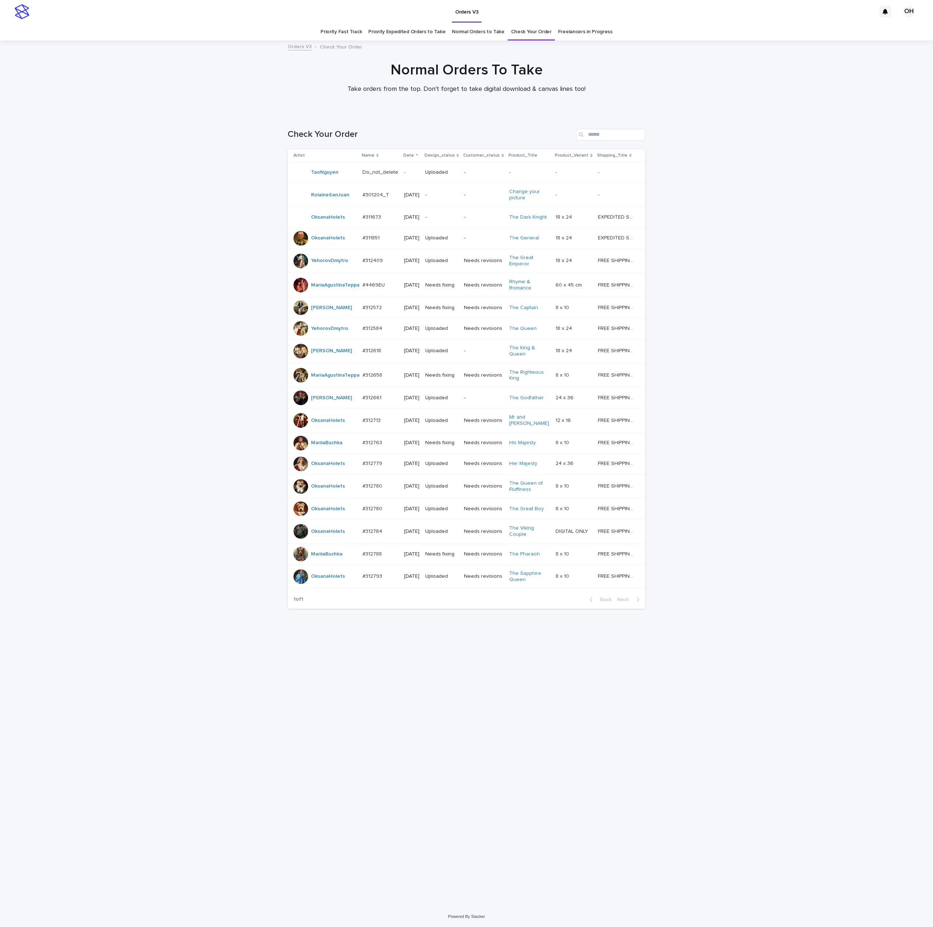
click at [367, 446] on p "#312763" at bounding box center [373, 443] width 21 height 8
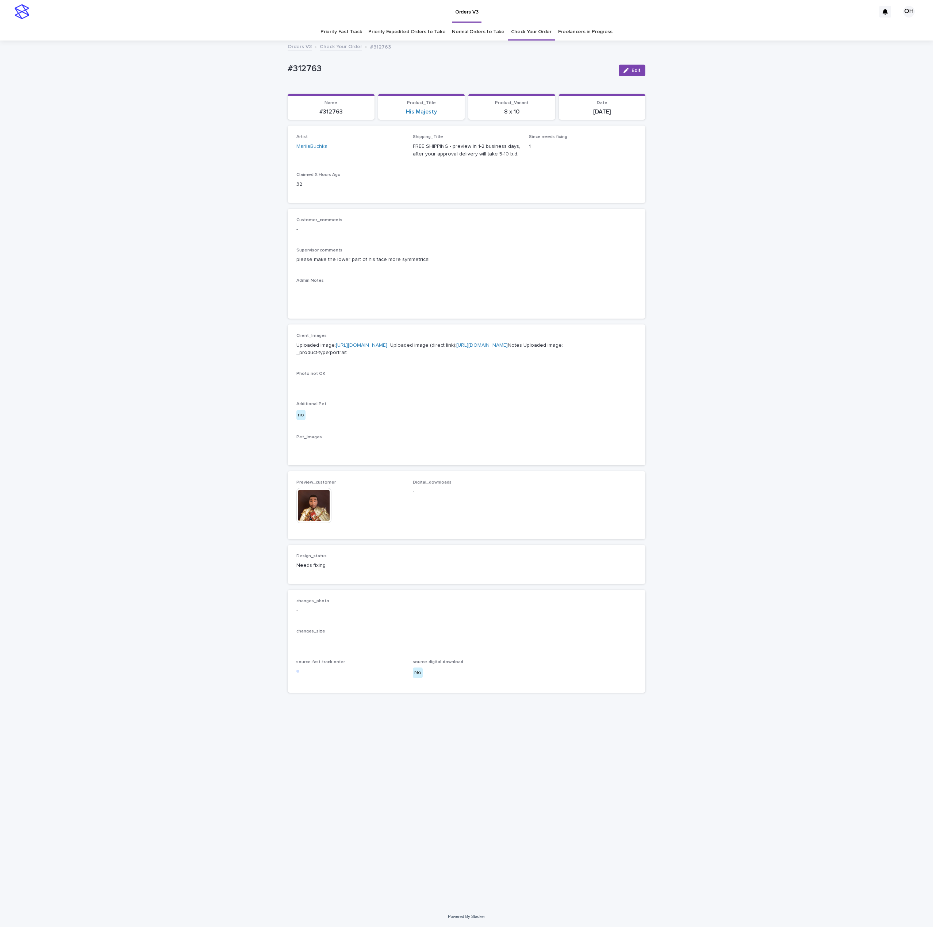
click at [319, 524] on div "Preview_customer This file cannot be opened Download File" at bounding box center [350, 505] width 108 height 50
click at [320, 523] on img at bounding box center [313, 505] width 35 height 35
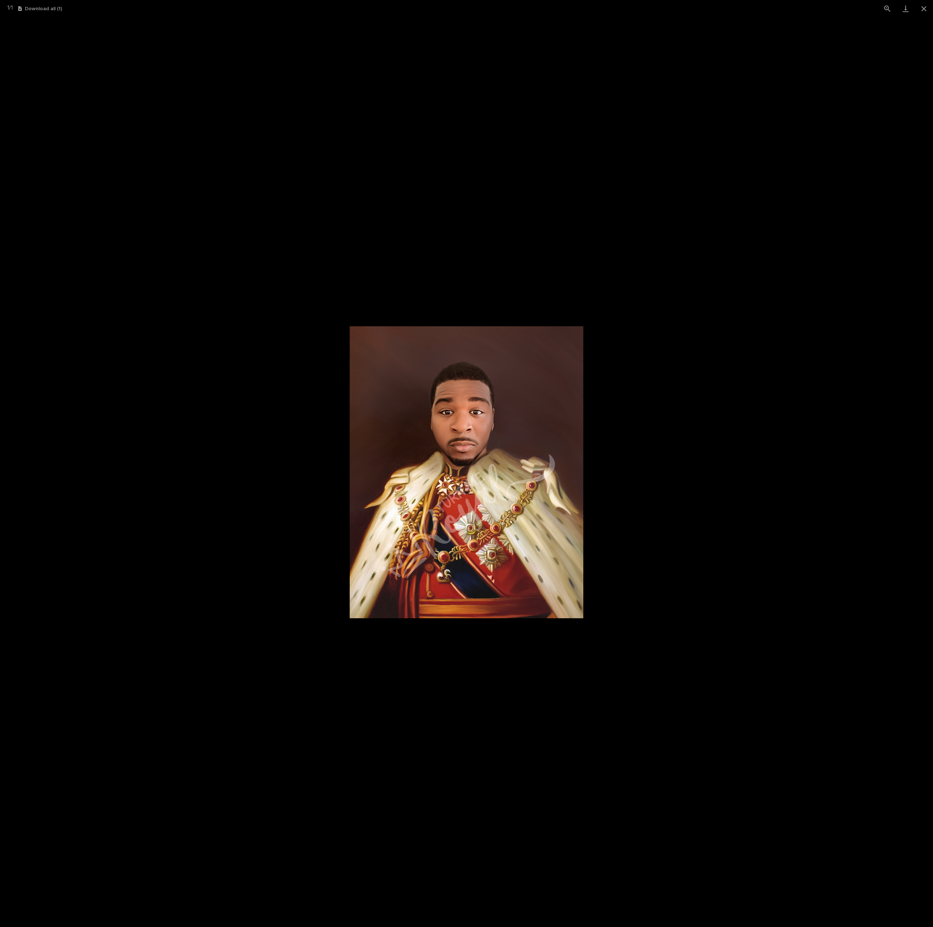
click at [776, 369] on picture at bounding box center [466, 472] width 933 height 910
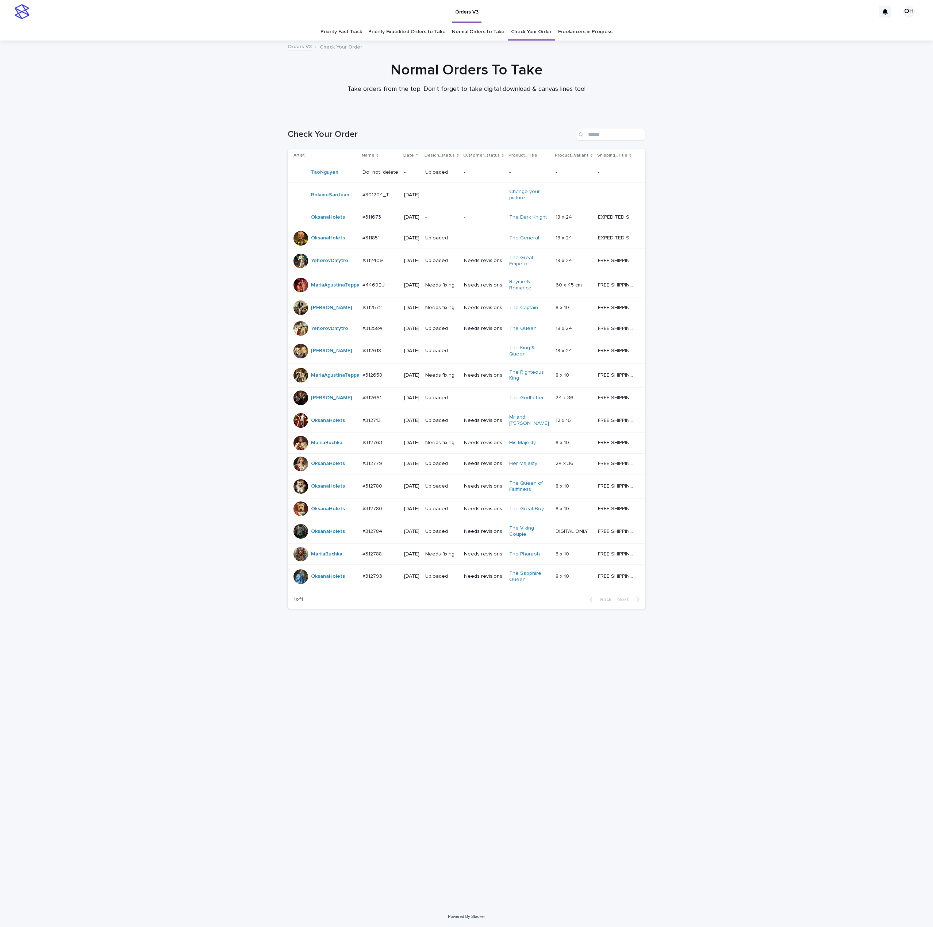
click at [297, 244] on div at bounding box center [301, 238] width 15 height 15
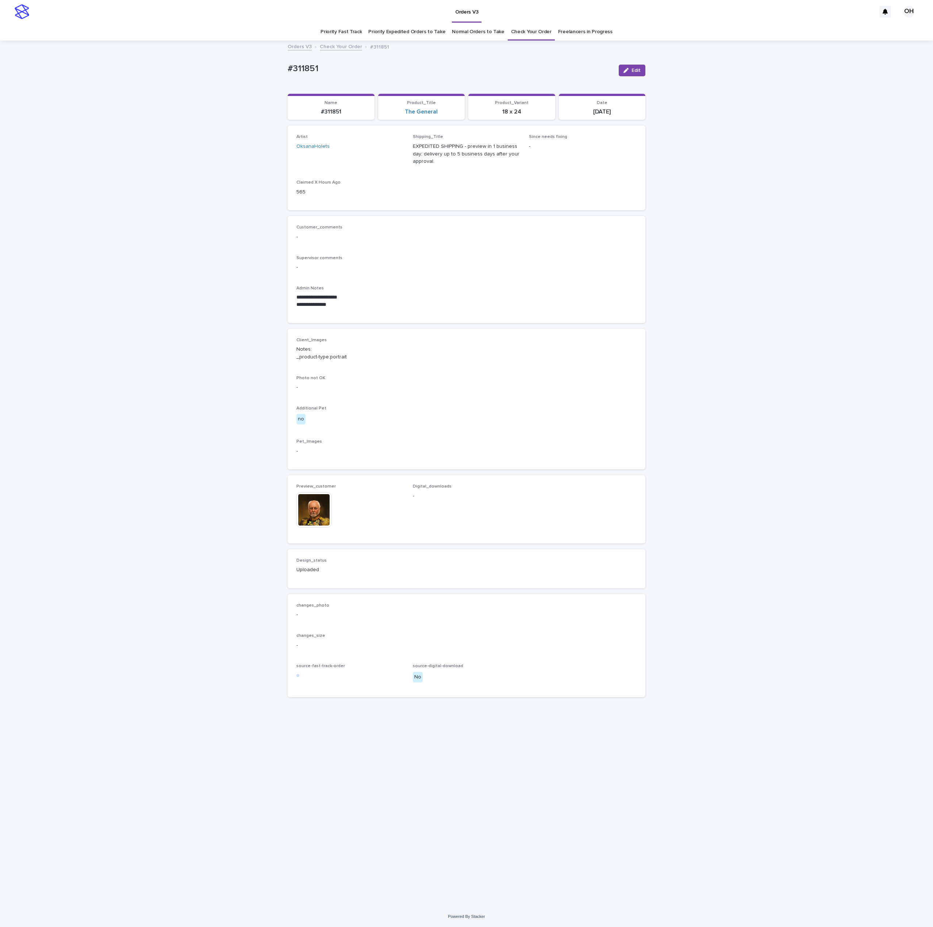
click at [317, 512] on img at bounding box center [313, 510] width 35 height 35
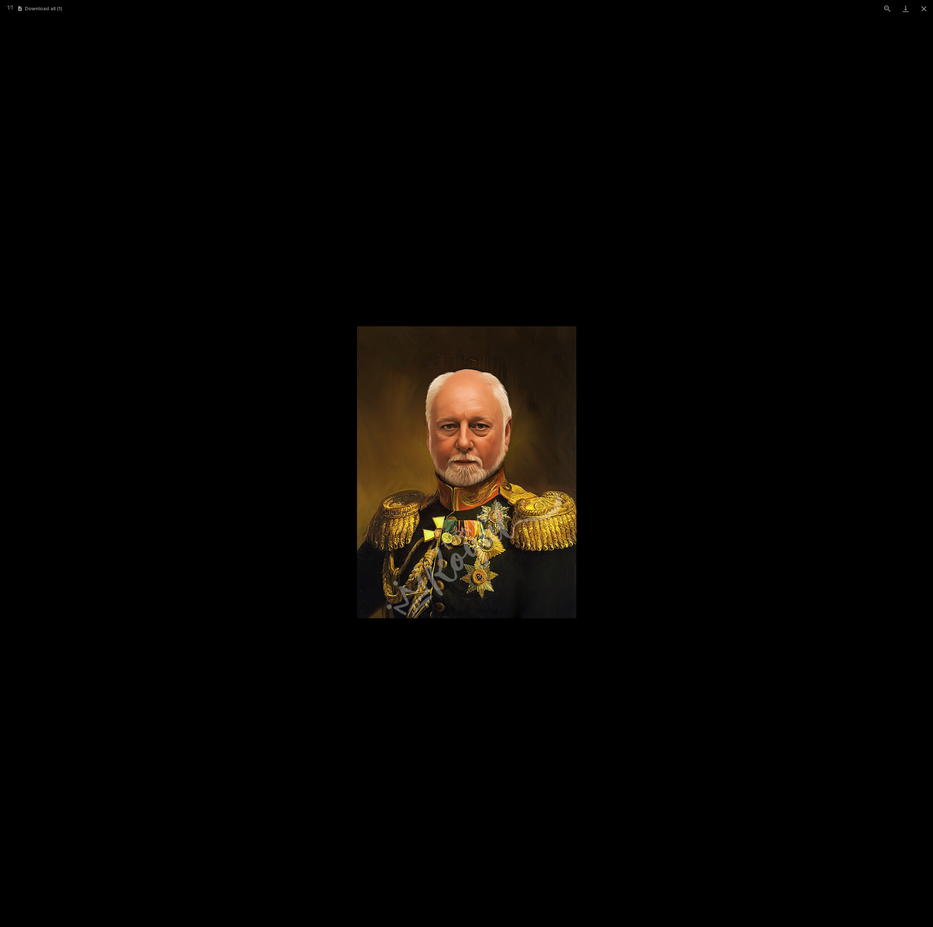
click at [708, 467] on picture at bounding box center [466, 472] width 933 height 910
